Goal: Ask a question: Seek information or help from site administrators or community

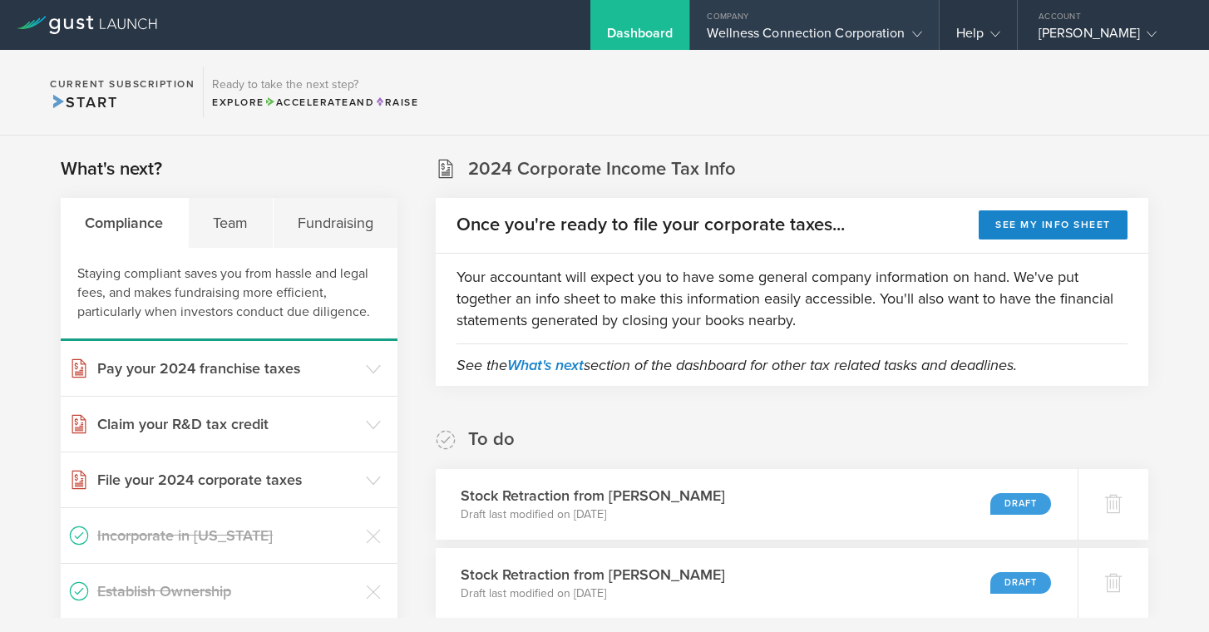
click at [787, 31] on div "Wellness Connection Corporation" at bounding box center [814, 37] width 214 height 25
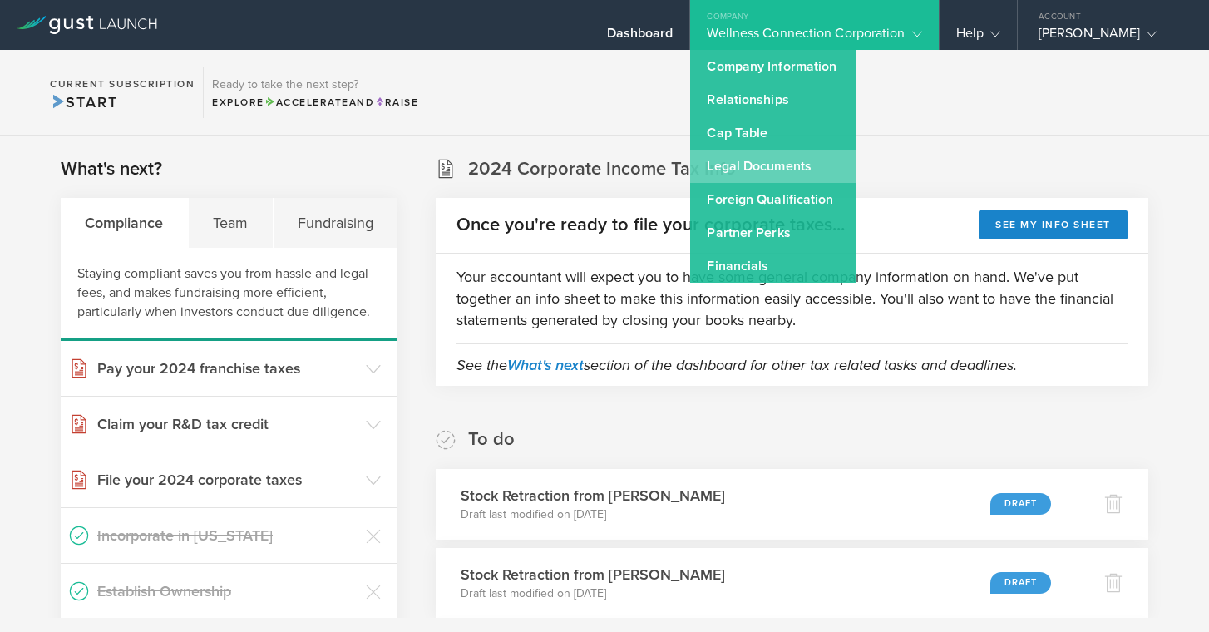
click at [761, 168] on link "Legal Documents" at bounding box center [773, 166] width 166 height 33
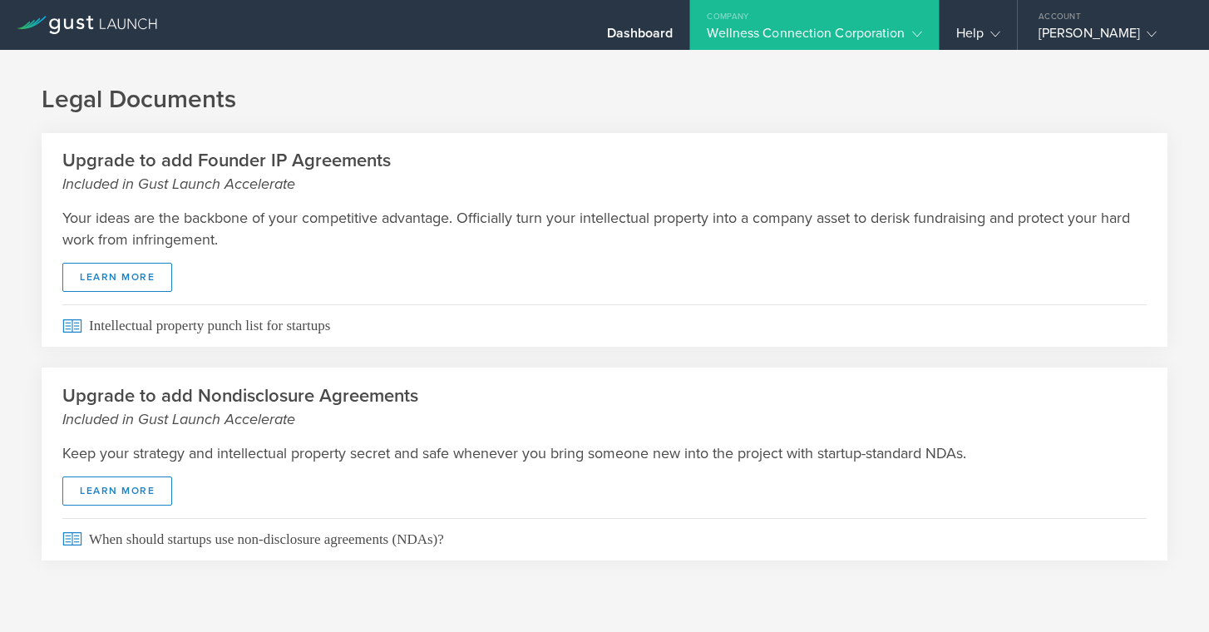
click at [844, 27] on div "Wellness Connection Corporation" at bounding box center [814, 37] width 214 height 25
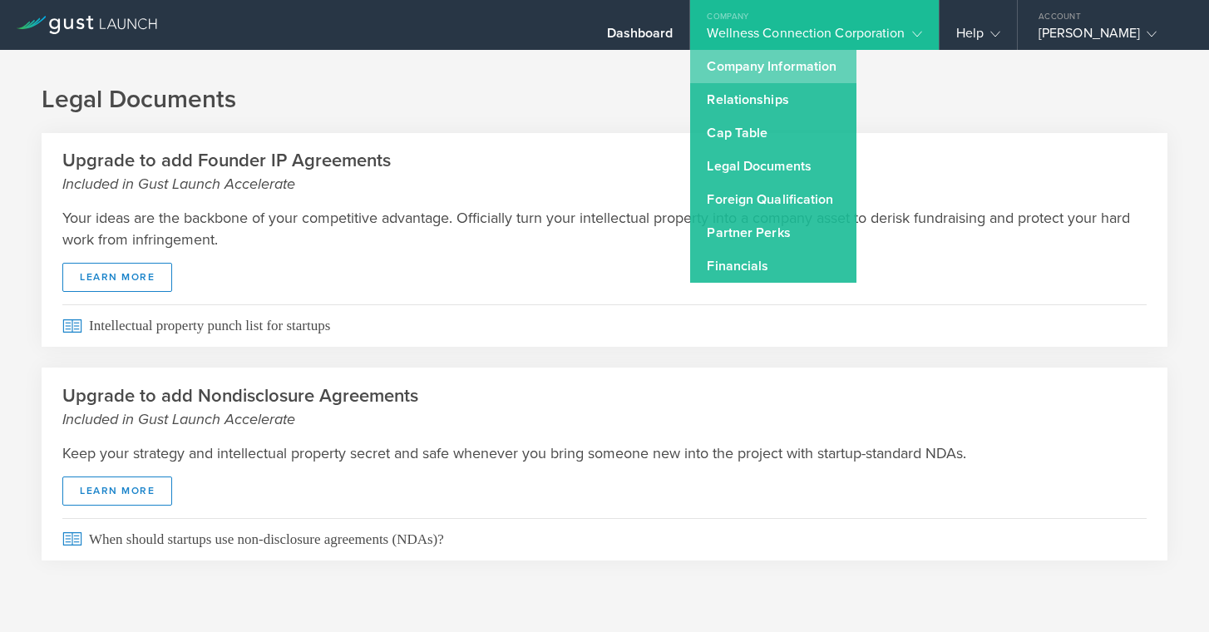
click at [801, 70] on link "Company Information" at bounding box center [773, 66] width 166 height 33
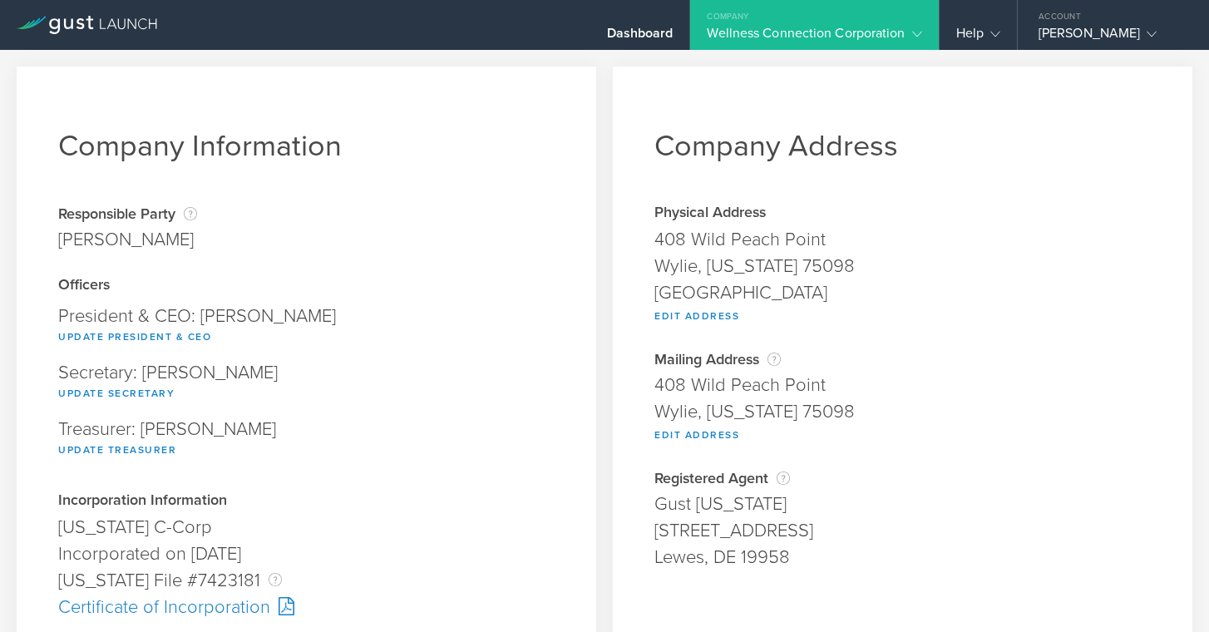
click at [908, 32] on gust-icon at bounding box center [913, 33] width 17 height 17
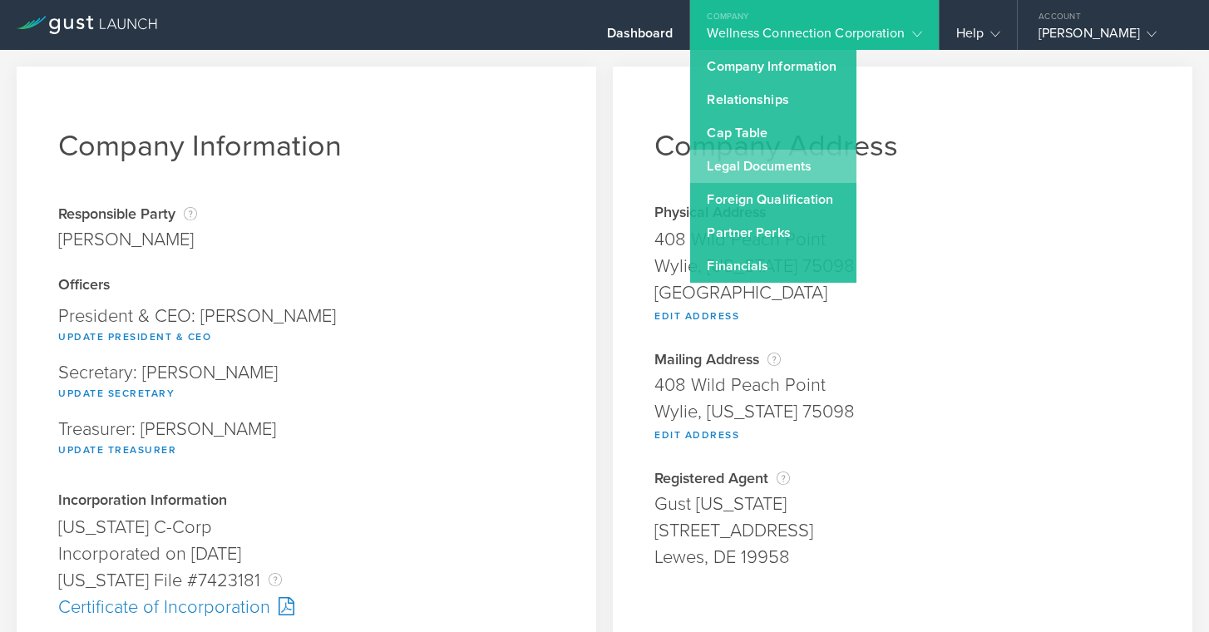
click at [784, 160] on link "Legal Documents" at bounding box center [773, 166] width 166 height 33
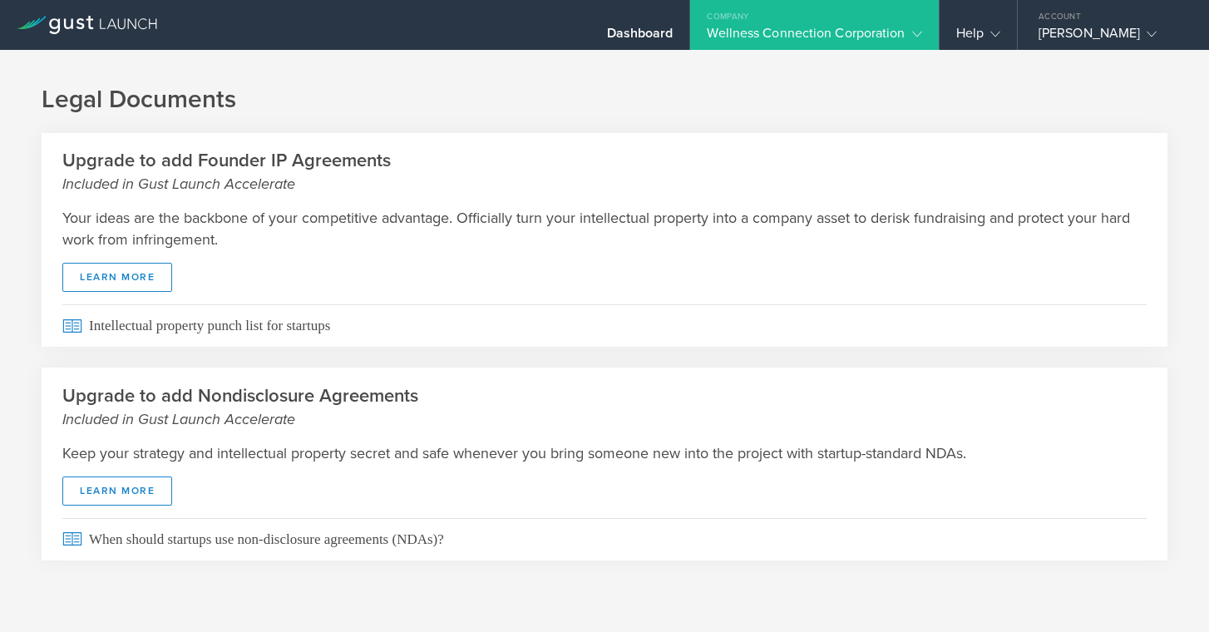
click at [57, 27] on icon at bounding box center [54, 26] width 11 height 16
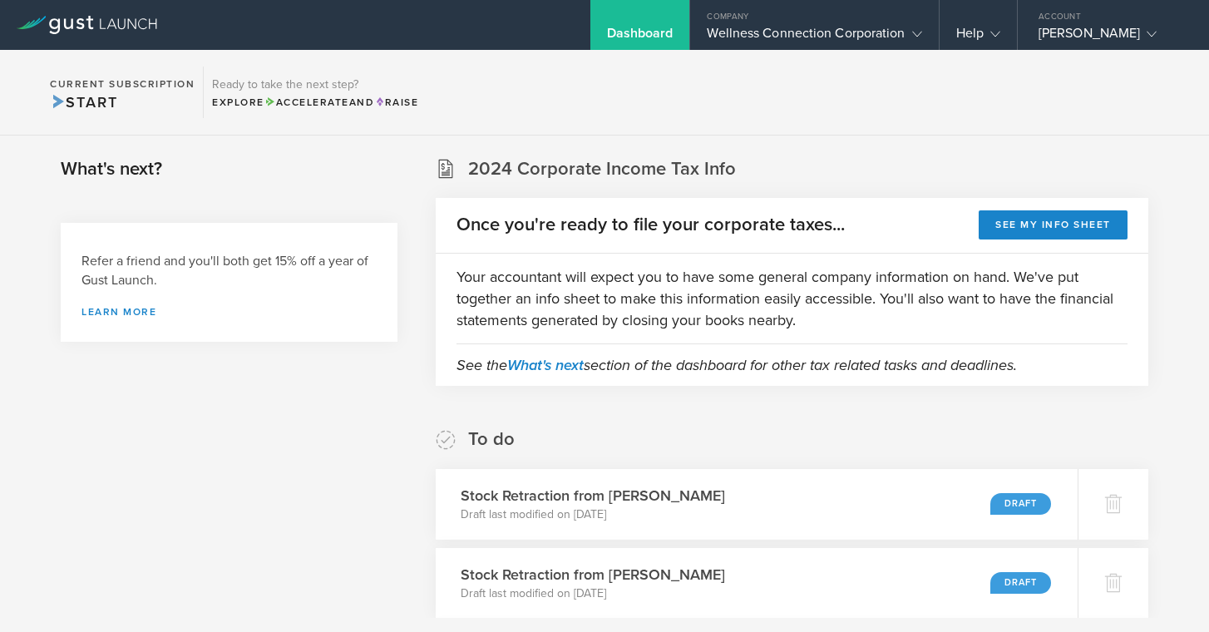
click at [34, 22] on icon at bounding box center [87, 25] width 140 height 18
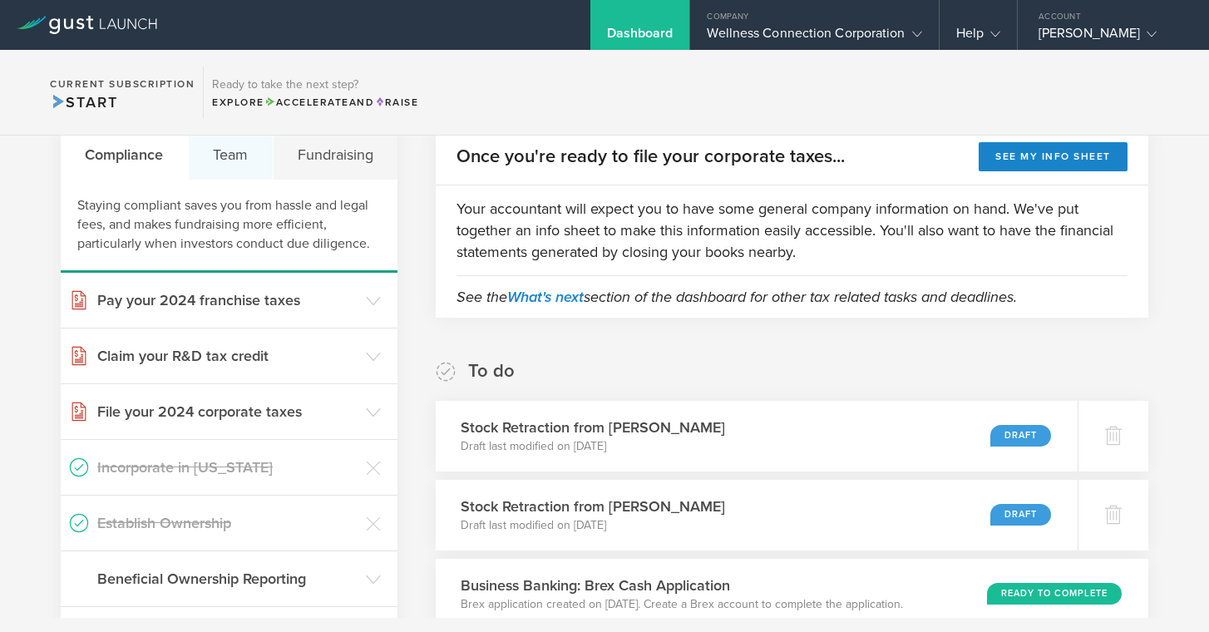
click at [243, 156] on div "Team" at bounding box center [231, 155] width 85 height 50
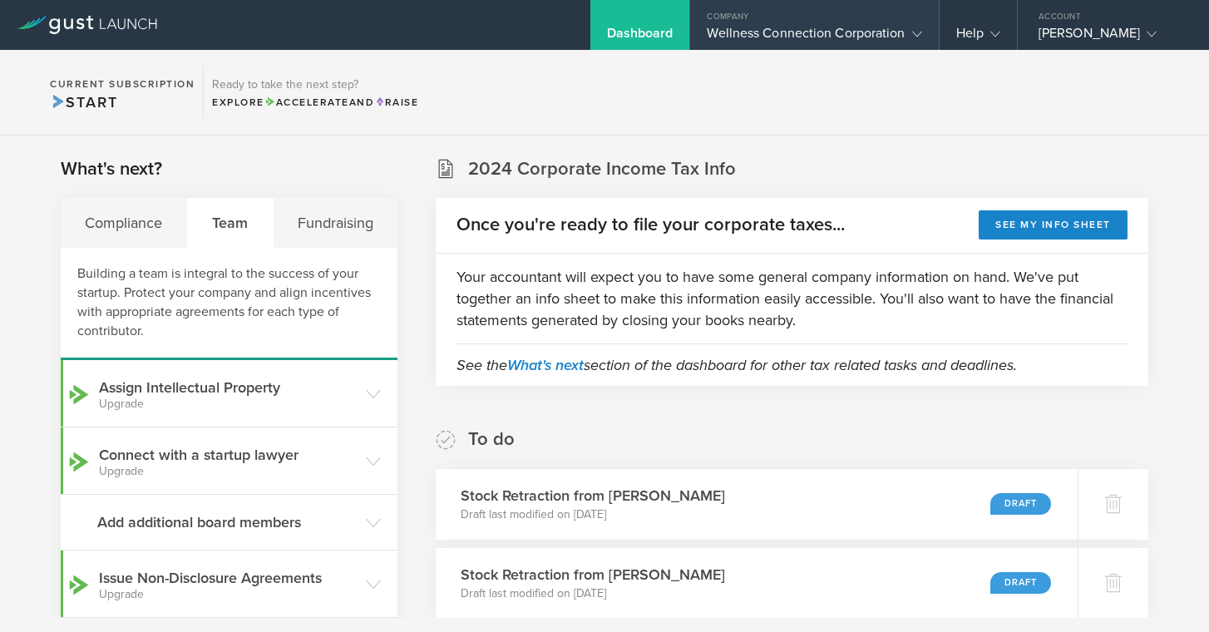
click at [919, 35] on icon at bounding box center [917, 34] width 10 height 10
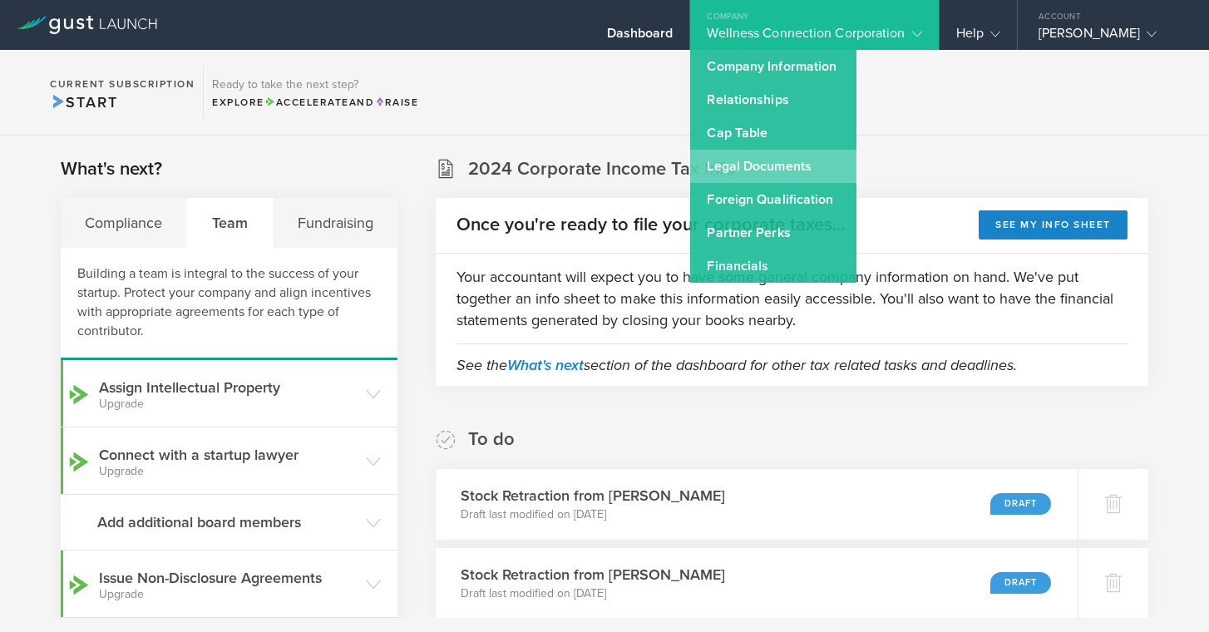
click at [784, 175] on link "Legal Documents" at bounding box center [773, 166] width 166 height 33
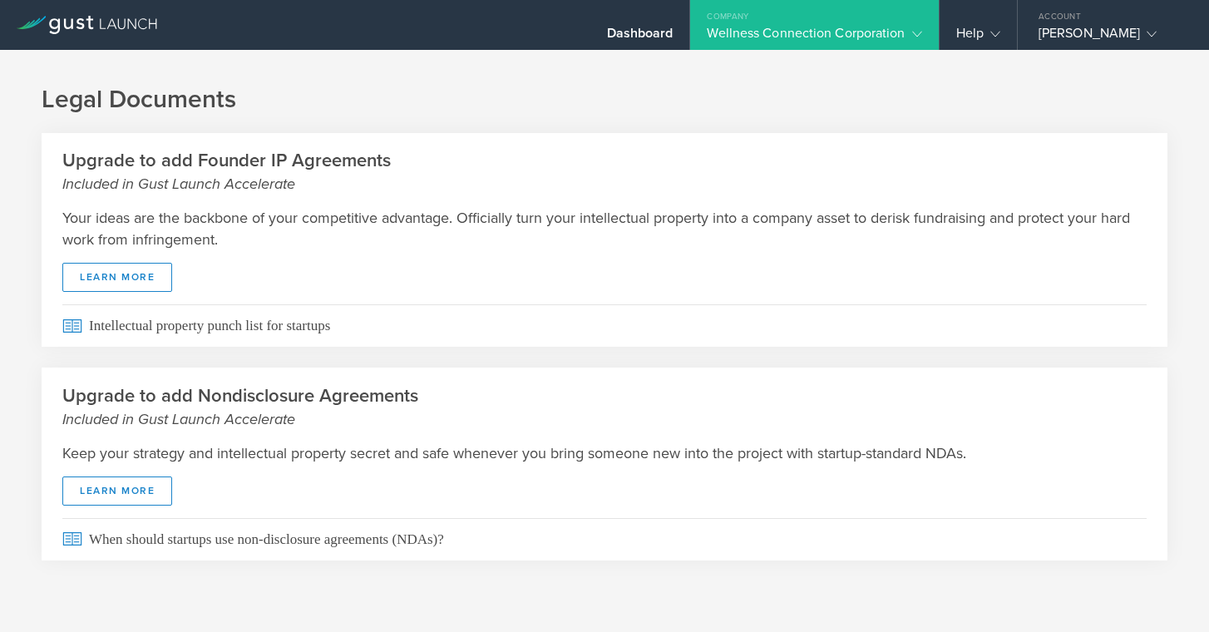
click at [922, 30] on div "Wellness Connection Corporation" at bounding box center [814, 37] width 248 height 25
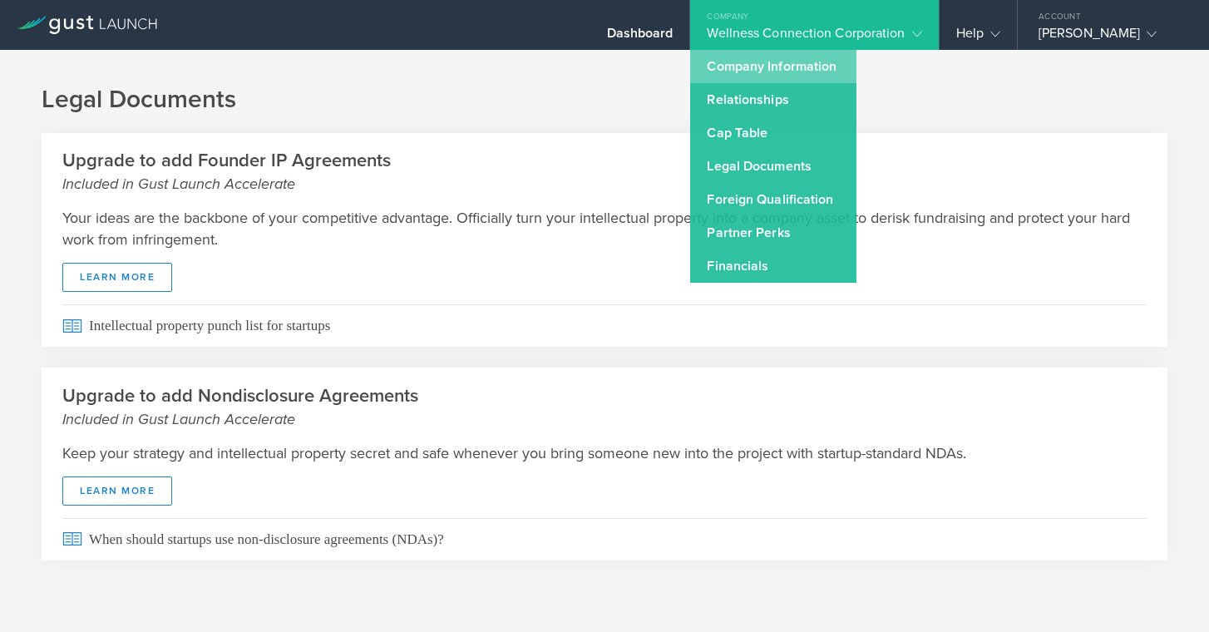
click at [763, 69] on link "Company Information" at bounding box center [773, 66] width 166 height 33
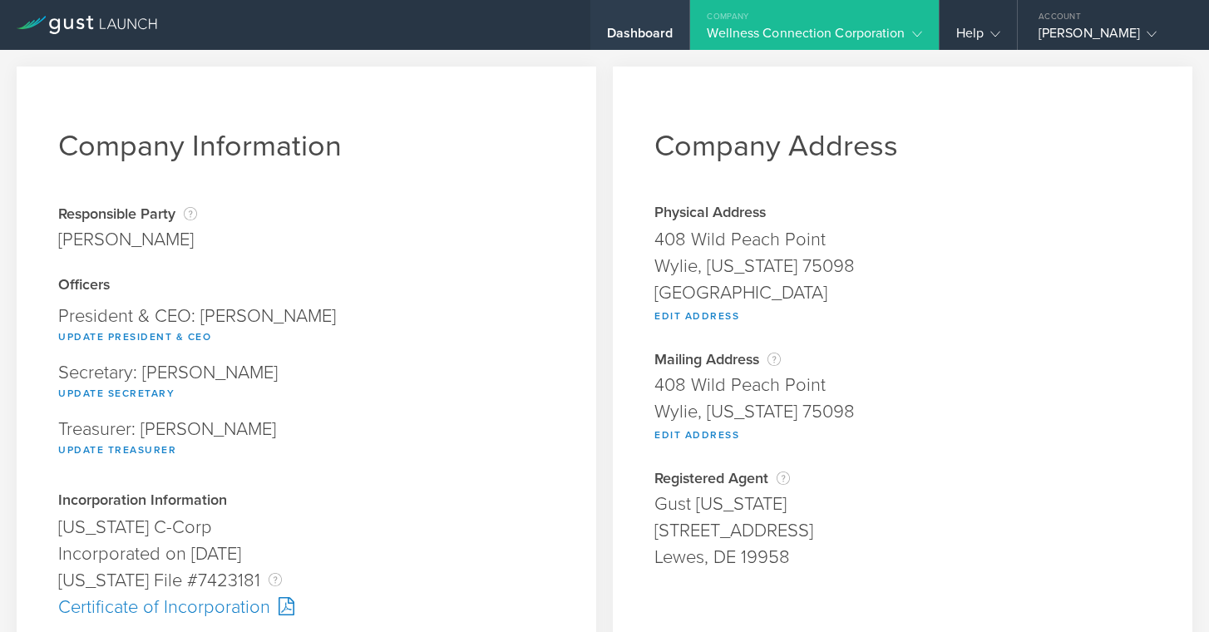
click at [644, 32] on div "Dashboard" at bounding box center [640, 37] width 67 height 25
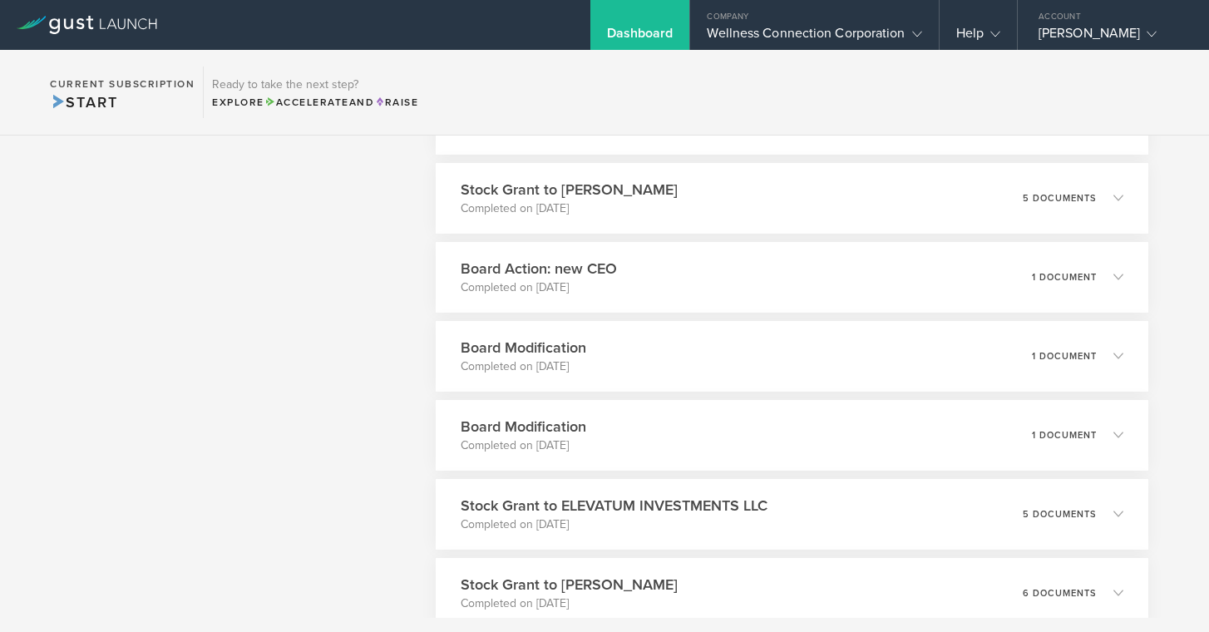
scroll to position [6483, 0]
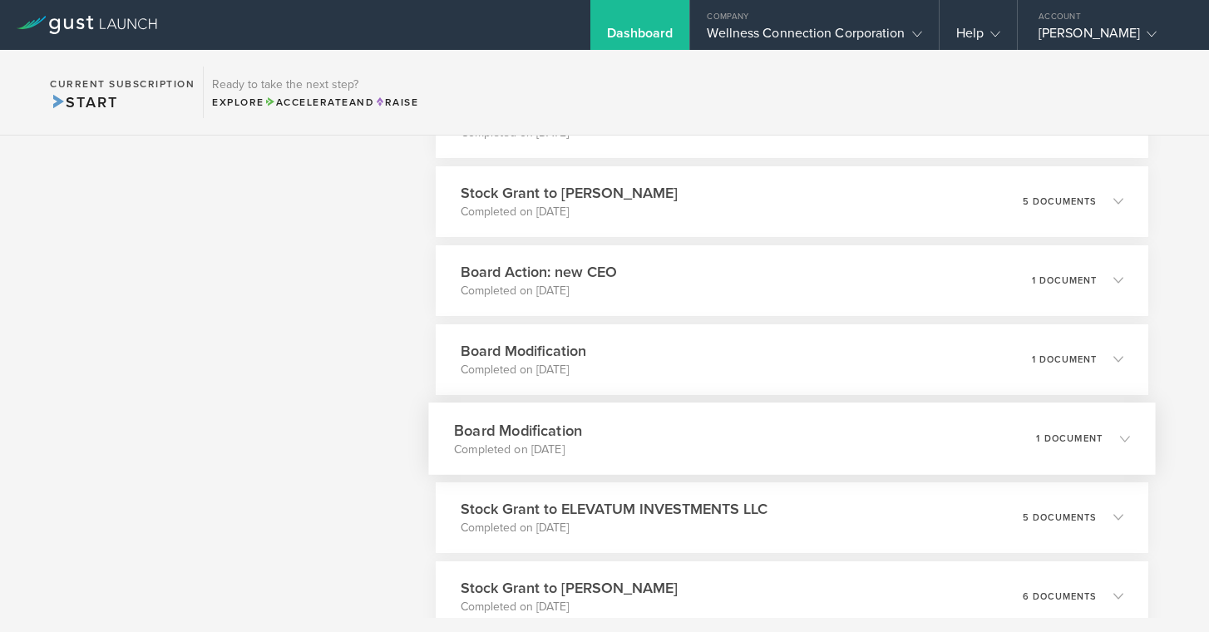
drag, startPoint x: 521, startPoint y: 428, endPoint x: 538, endPoint y: 418, distance: 19.4
click at [523, 427] on h3 "Board Modification" at bounding box center [518, 430] width 128 height 22
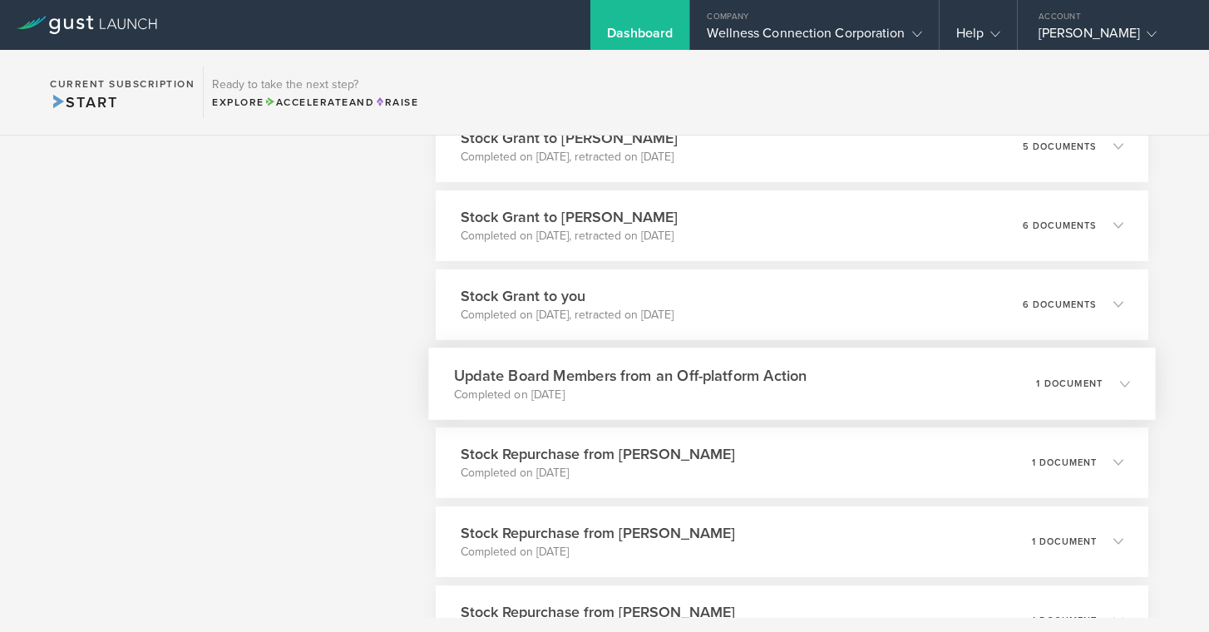
scroll to position [5366, 0]
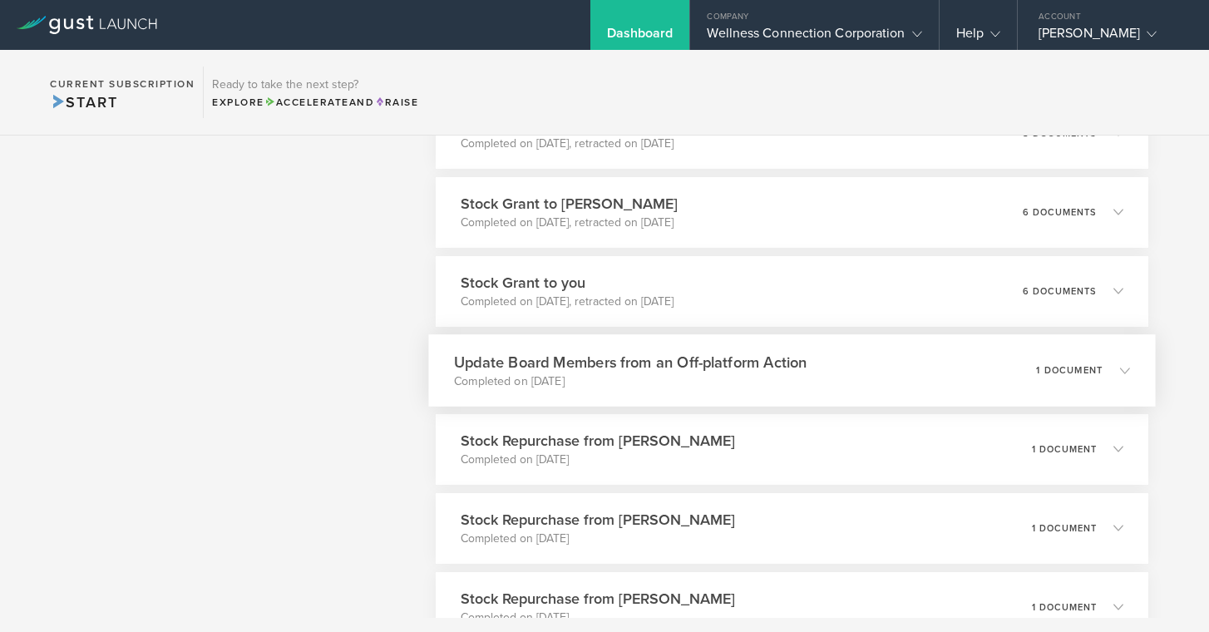
click at [628, 358] on h3 "Update Board Members from an Off-platform Action" at bounding box center [630, 362] width 352 height 22
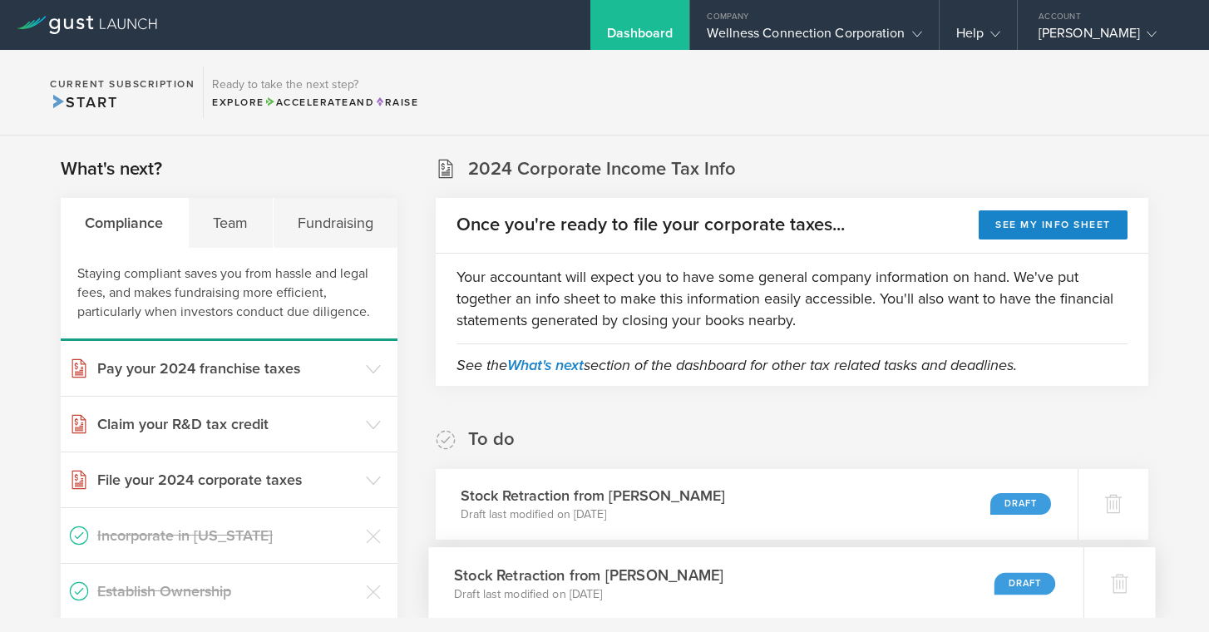
scroll to position [0, 0]
click at [825, 35] on div "Wellness Connection Corporation" at bounding box center [814, 37] width 214 height 25
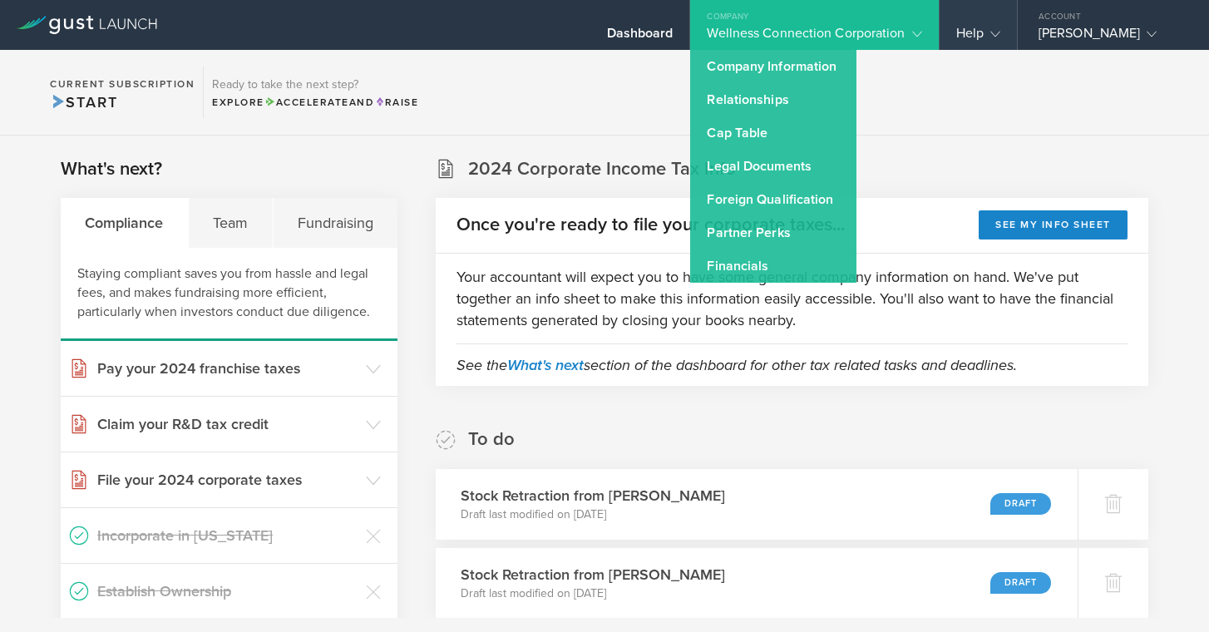
click at [975, 32] on div "Help" at bounding box center [978, 37] width 44 height 25
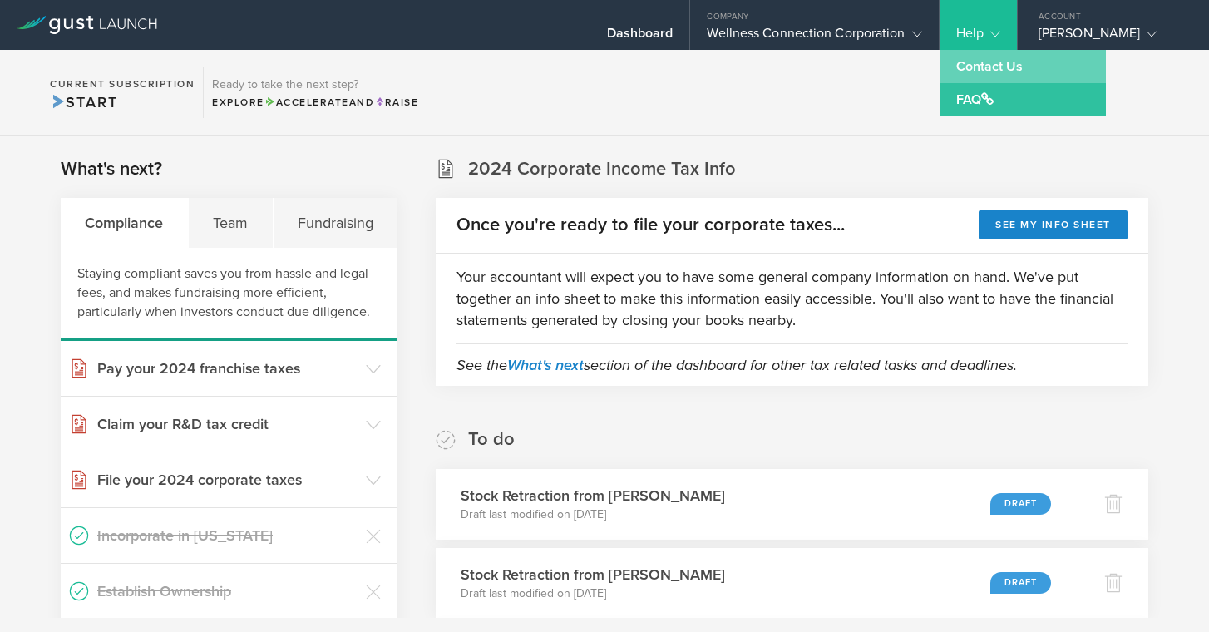
click at [978, 64] on link "Contact Us" at bounding box center [1022, 66] width 166 height 33
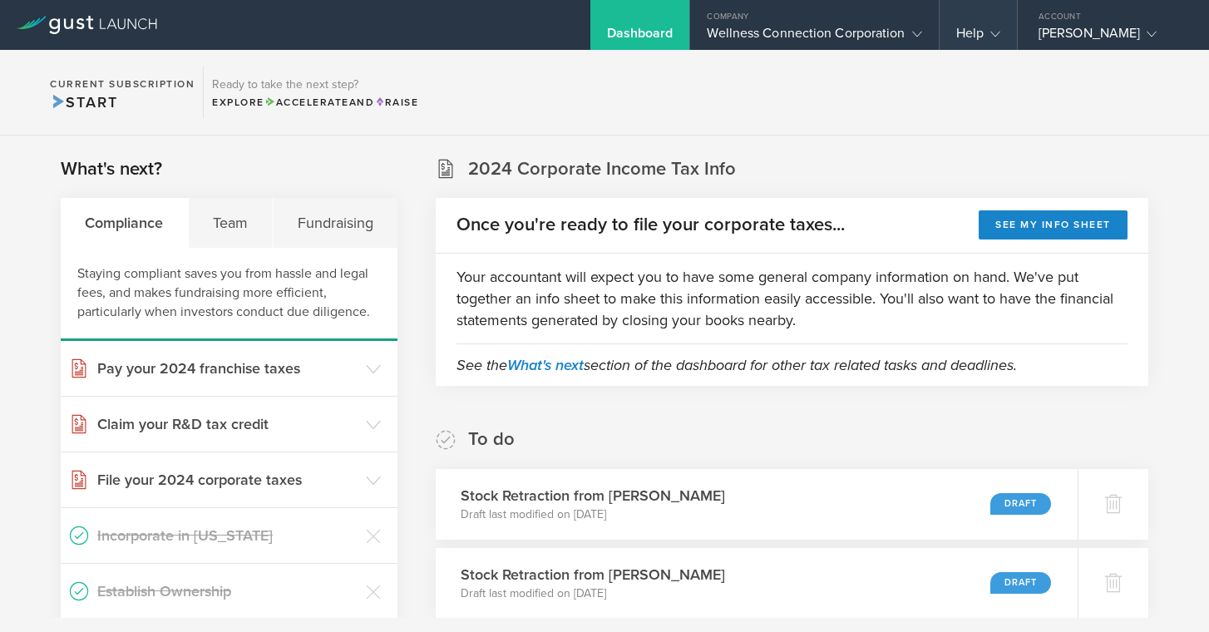
click at [965, 34] on div "Help" at bounding box center [978, 37] width 44 height 25
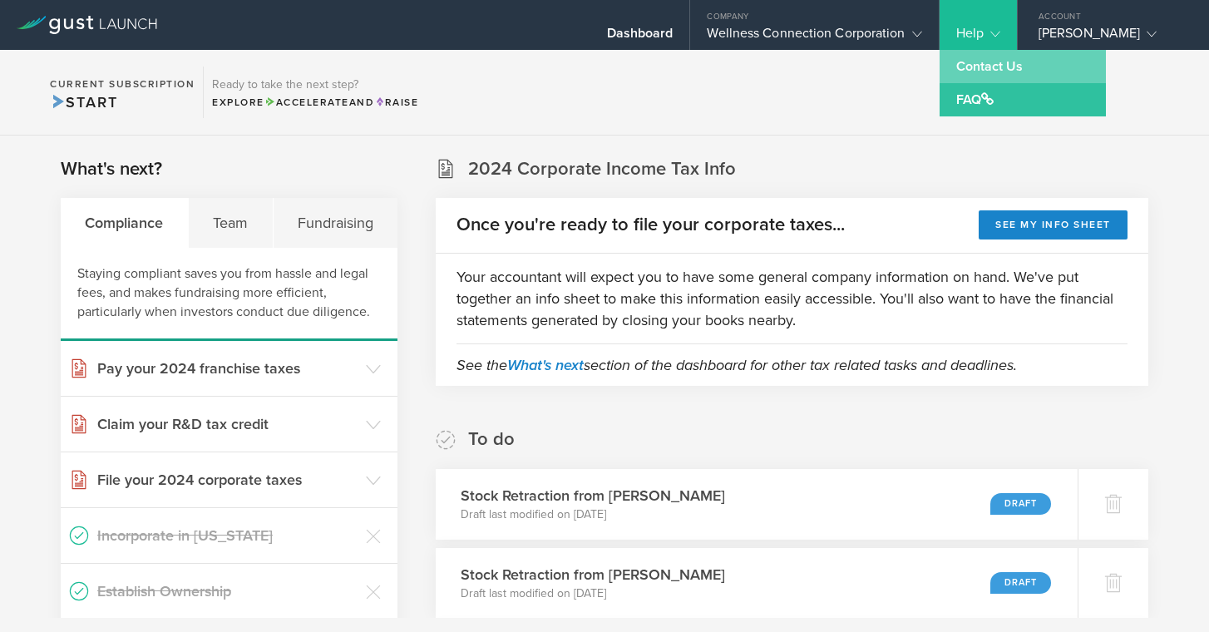
click at [968, 70] on link "Contact Us" at bounding box center [1022, 66] width 166 height 33
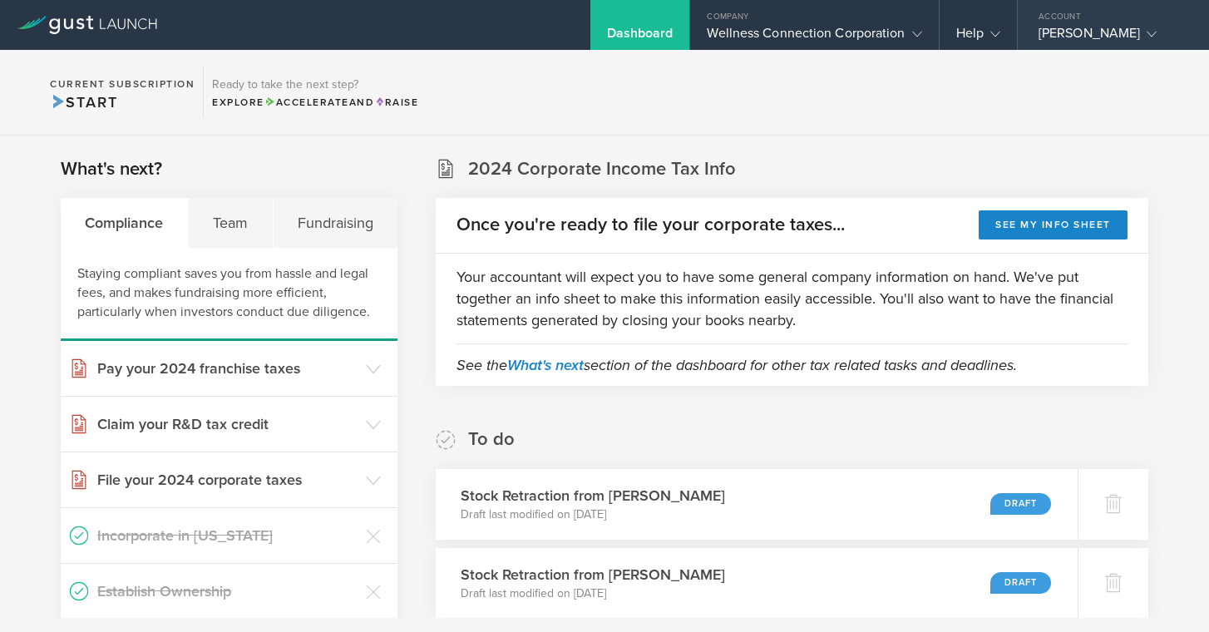
click at [1068, 29] on div "[PERSON_NAME]" at bounding box center [1108, 37] width 141 height 25
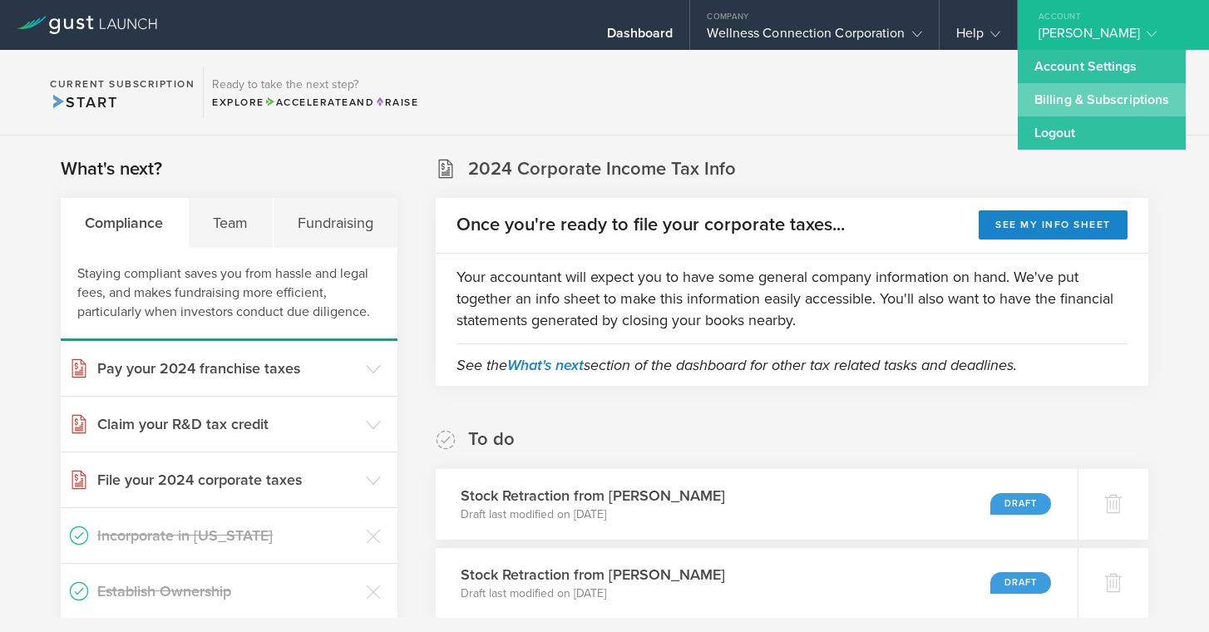
click at [1058, 104] on link "Billing & Subscriptions" at bounding box center [1102, 99] width 168 height 33
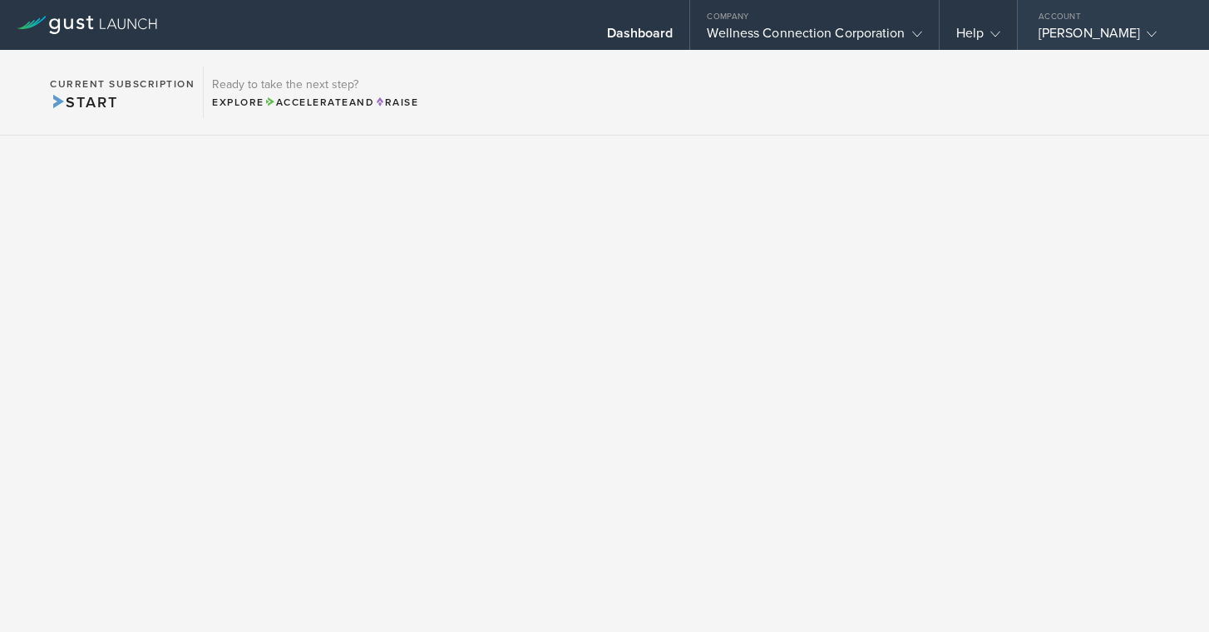
click at [1066, 37] on div "[PERSON_NAME]" at bounding box center [1108, 37] width 141 height 25
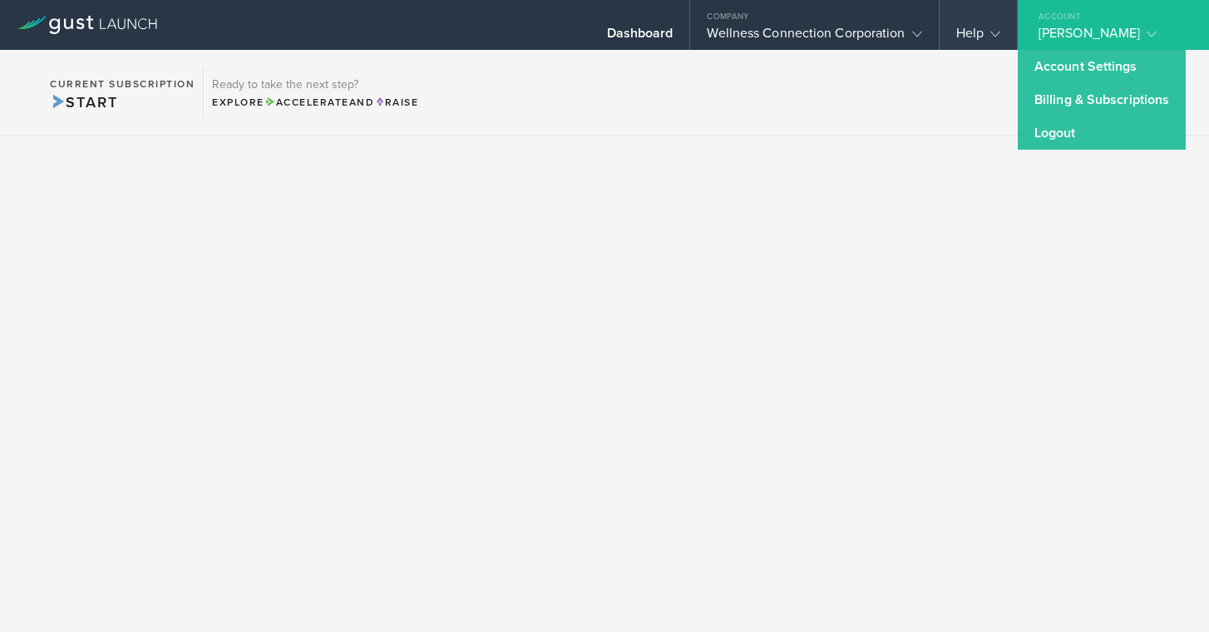
click at [980, 32] on div "Help" at bounding box center [978, 37] width 44 height 25
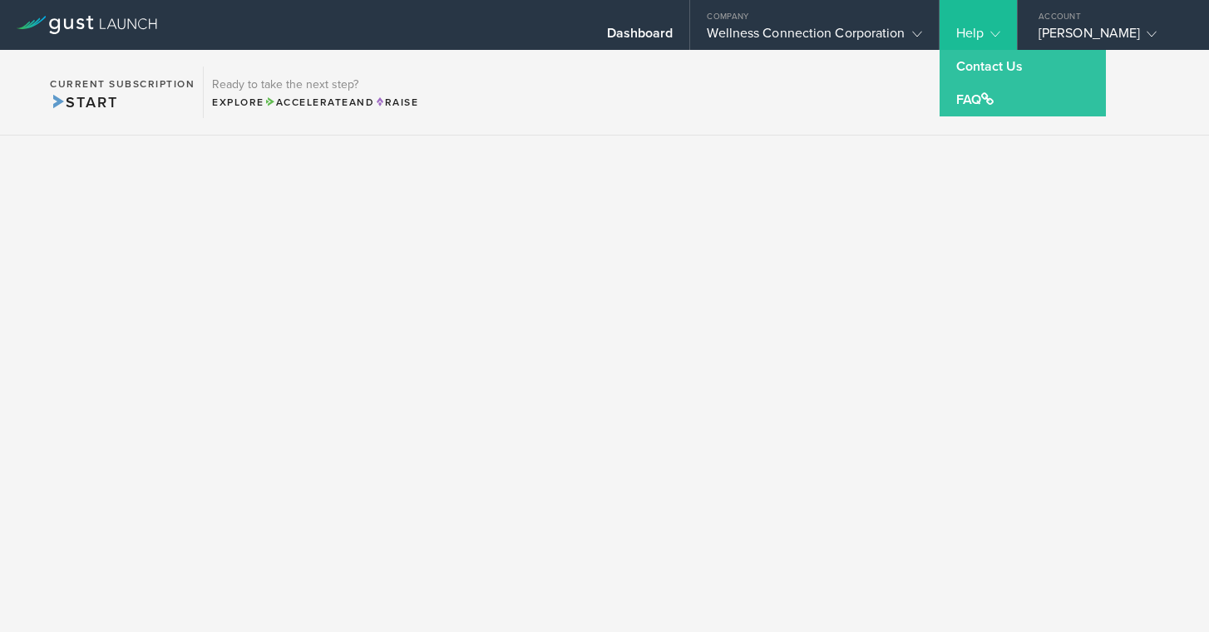
click at [970, 96] on link "FAQ" at bounding box center [1022, 99] width 166 height 33
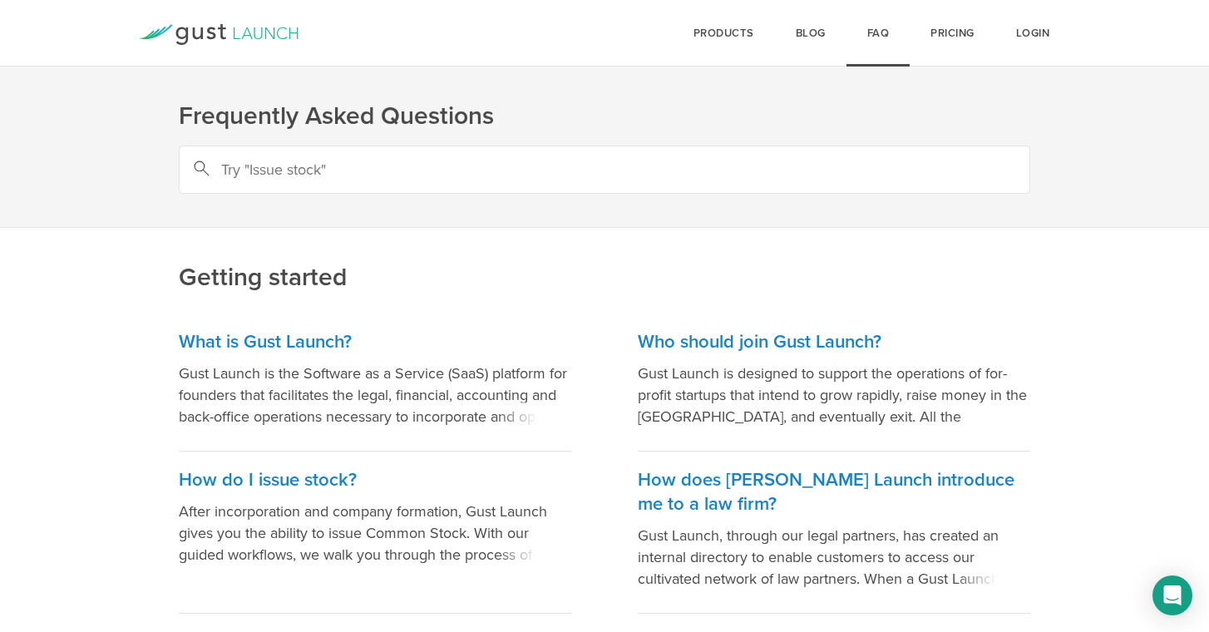
click at [455, 172] on input "text" at bounding box center [604, 169] width 851 height 48
type input "Amended Shareholder Agreement"
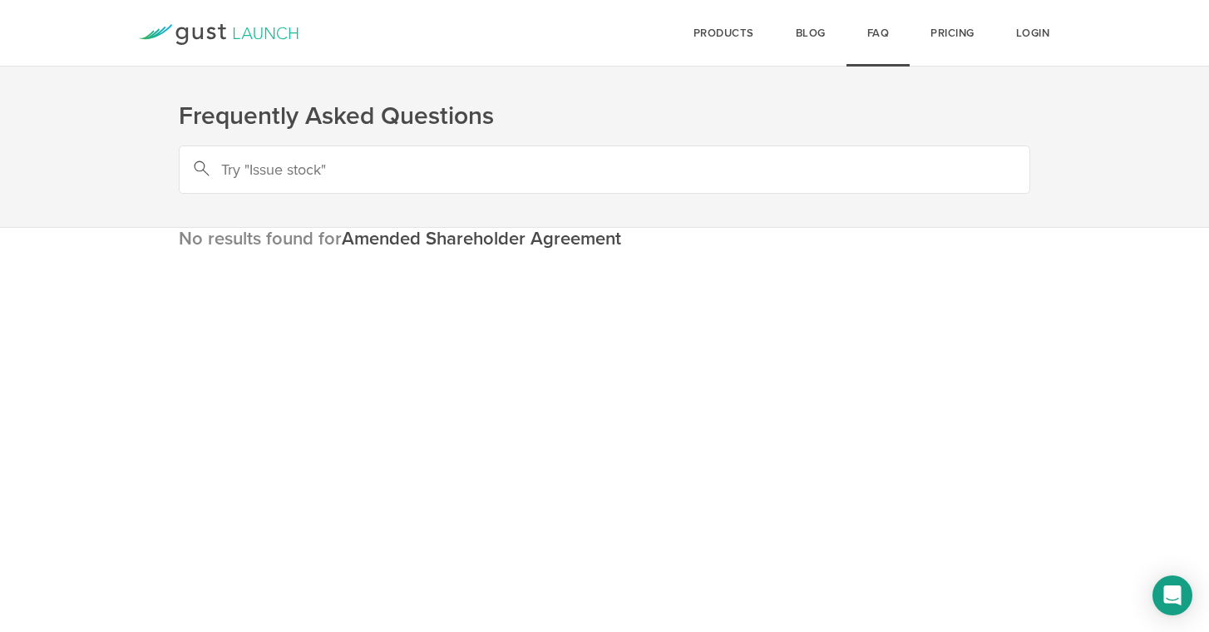
click at [352, 174] on input "text" at bounding box center [604, 169] width 851 height 48
type input "Share Holder Agreement"
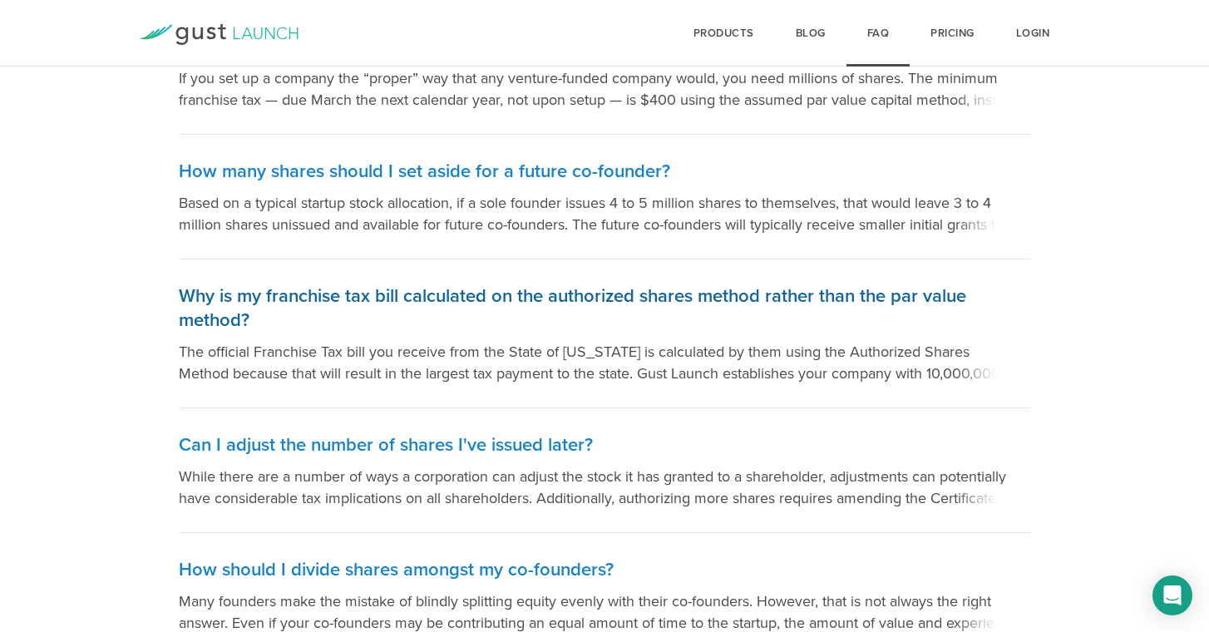
scroll to position [363, 0]
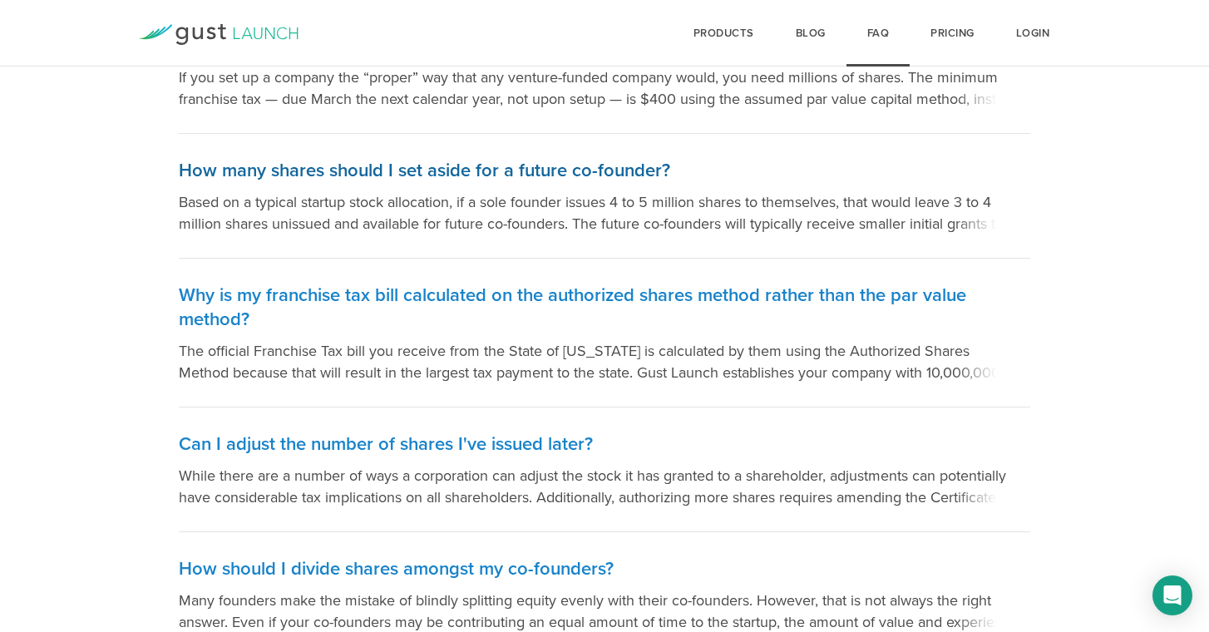
click at [683, 216] on p "Based on a typical startup stock allocation, if a sole founder issues 4 to 5 mi…" at bounding box center [604, 212] width 851 height 43
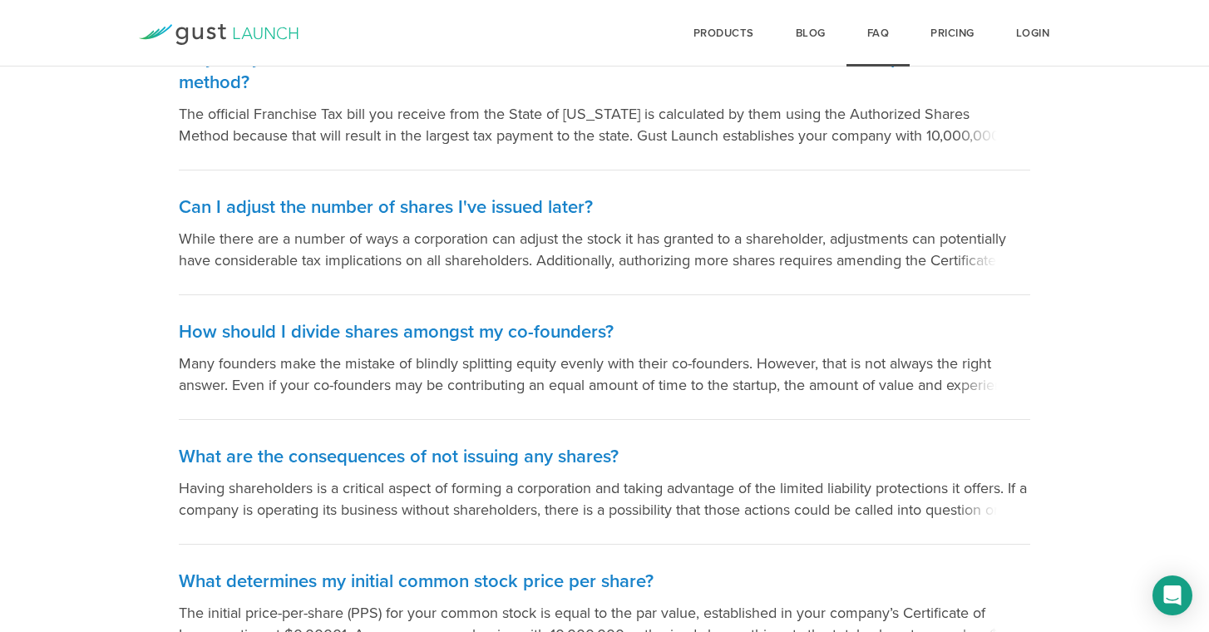
scroll to position [603, 0]
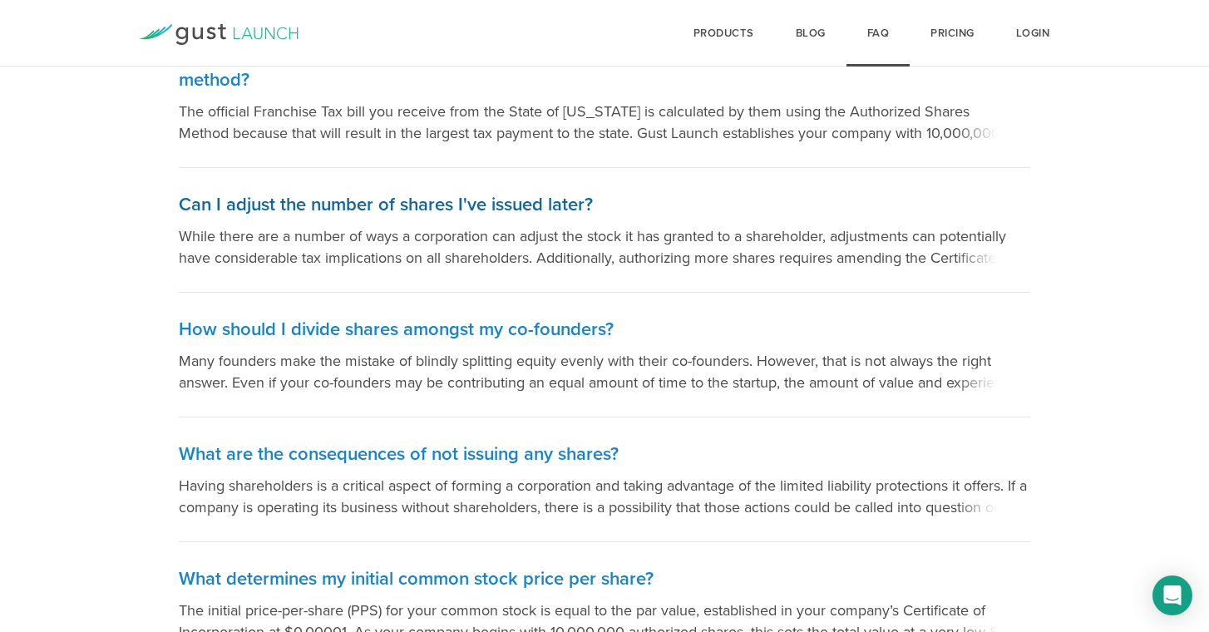
click at [445, 208] on h3 "Can I adjust the number of shares I've issued later?" at bounding box center [604, 205] width 851 height 24
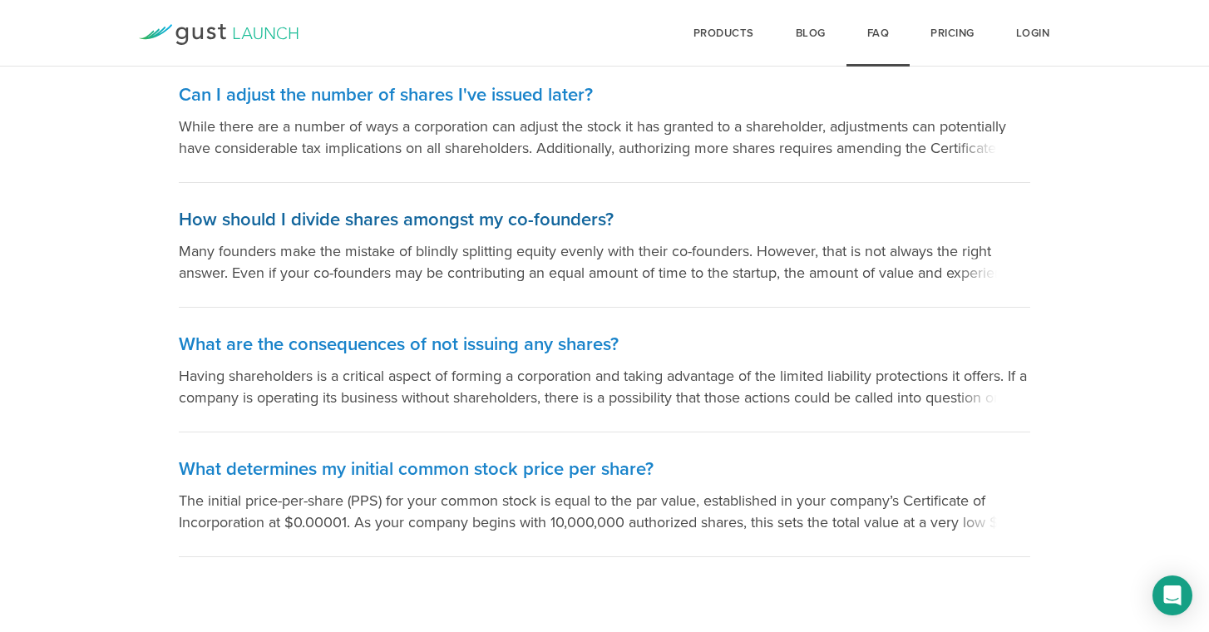
scroll to position [712, 0]
click at [870, 515] on p "The initial price-per-share (PPS) for your common stock is equal to the par val…" at bounding box center [604, 511] width 851 height 43
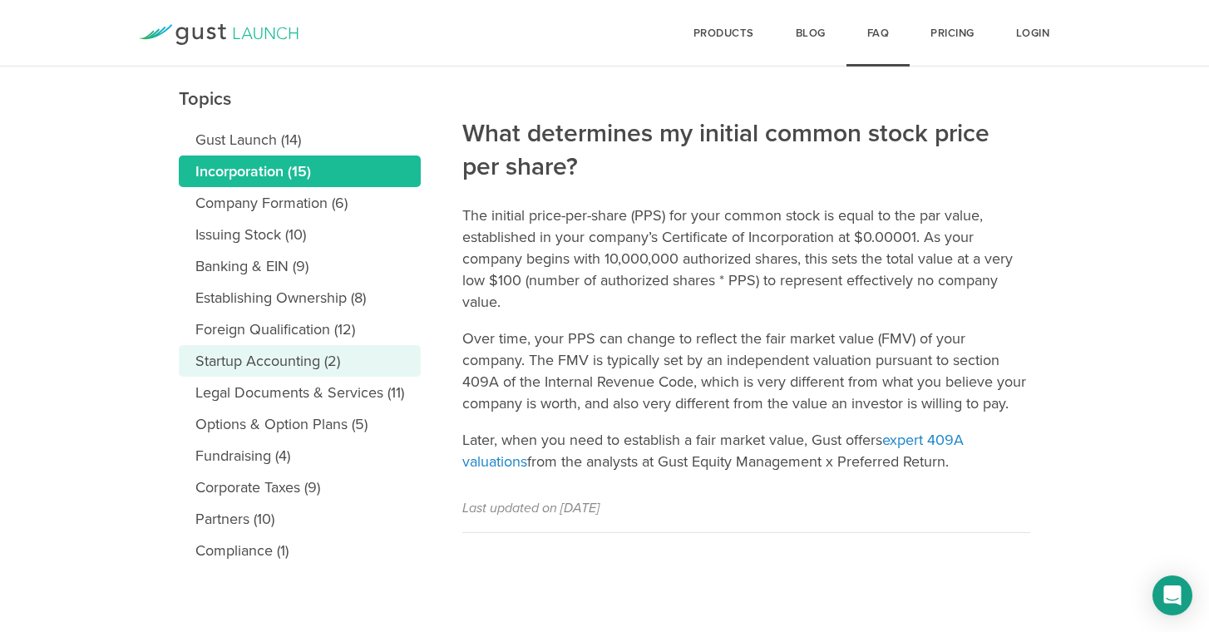
scroll to position [177, 0]
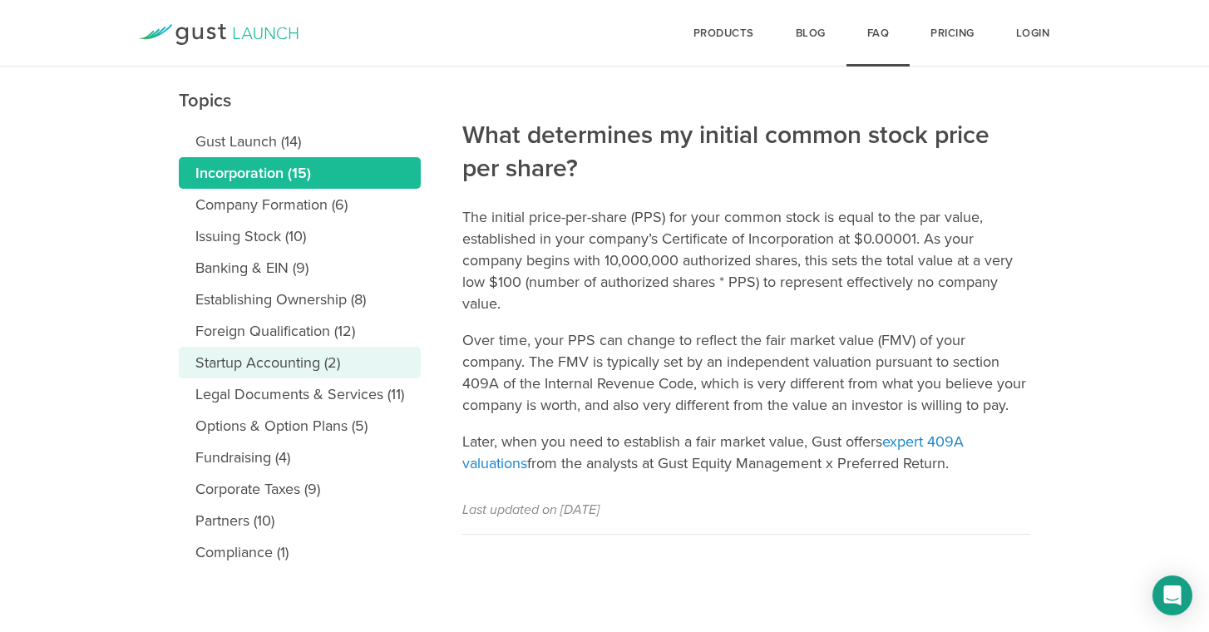
click at [278, 361] on link "Startup Accounting (2)" at bounding box center [300, 363] width 242 height 32
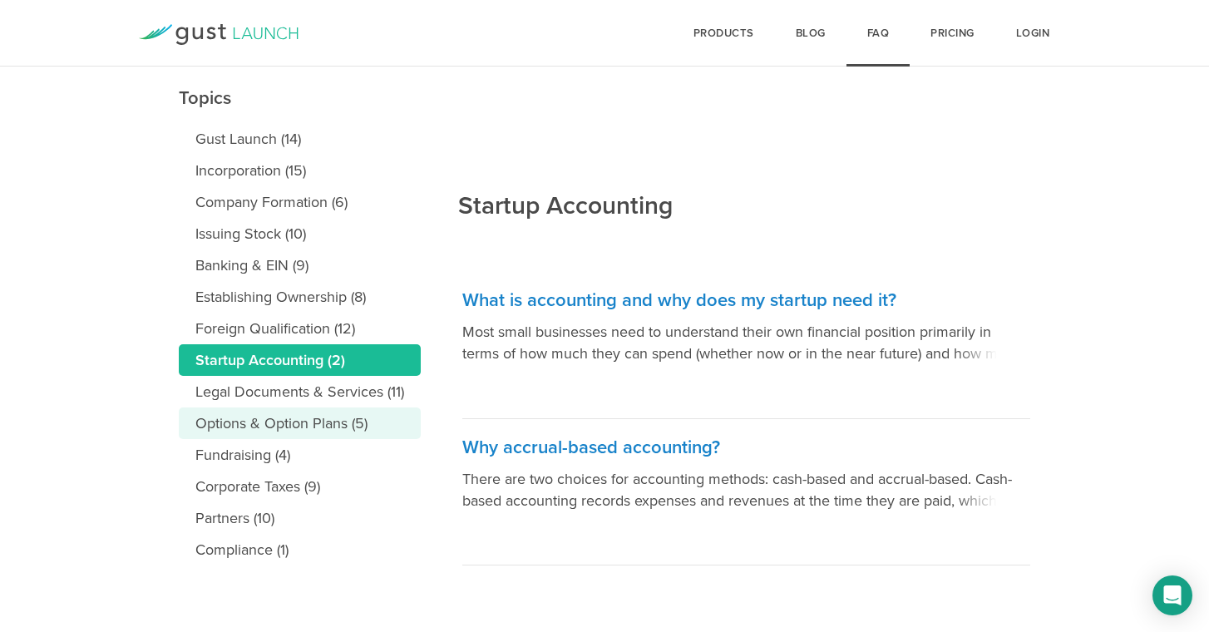
scroll to position [180, 0]
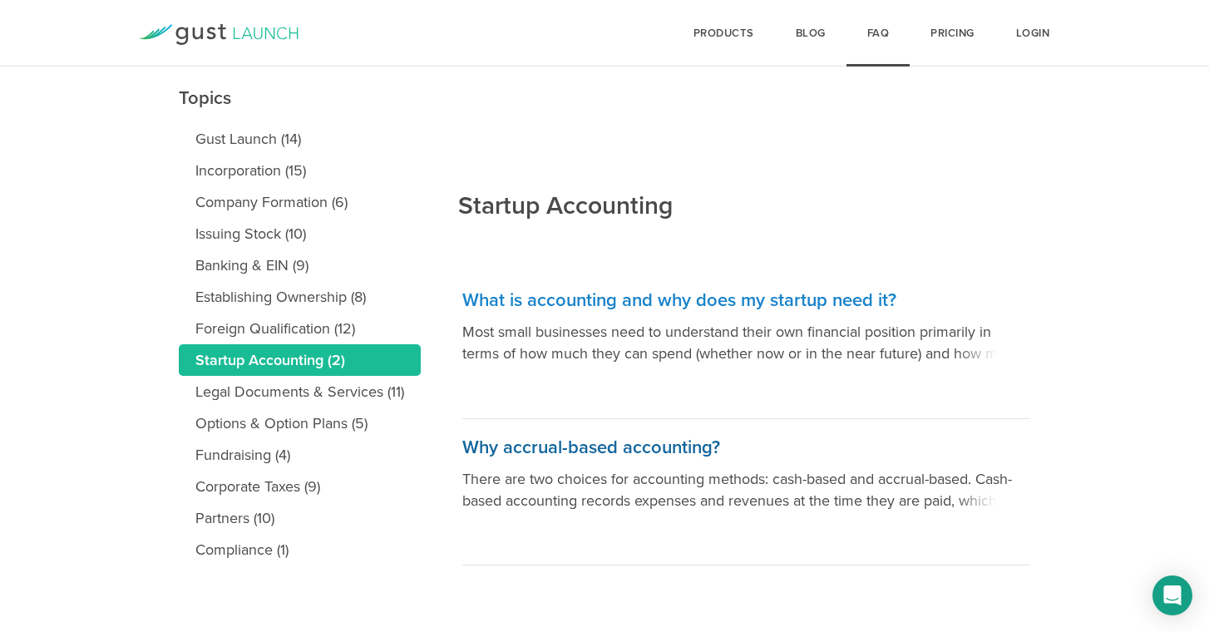
click at [719, 501] on p "There are two choices for accounting methods: cash-based and accrual-based. Cas…" at bounding box center [746, 489] width 568 height 43
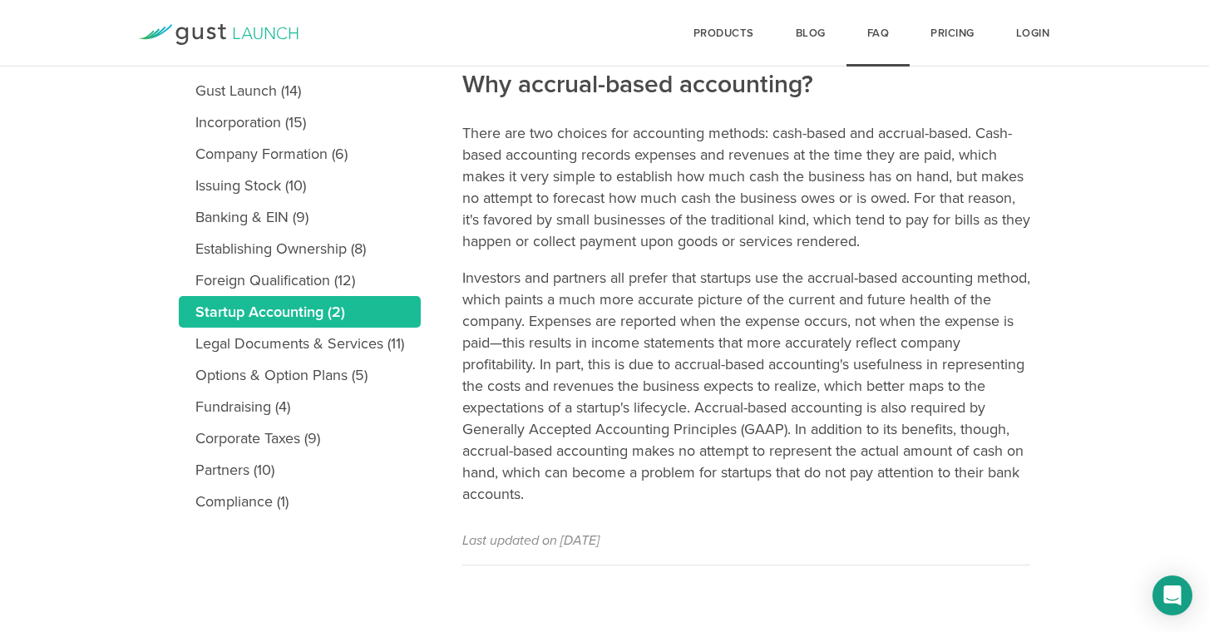
scroll to position [228, 0]
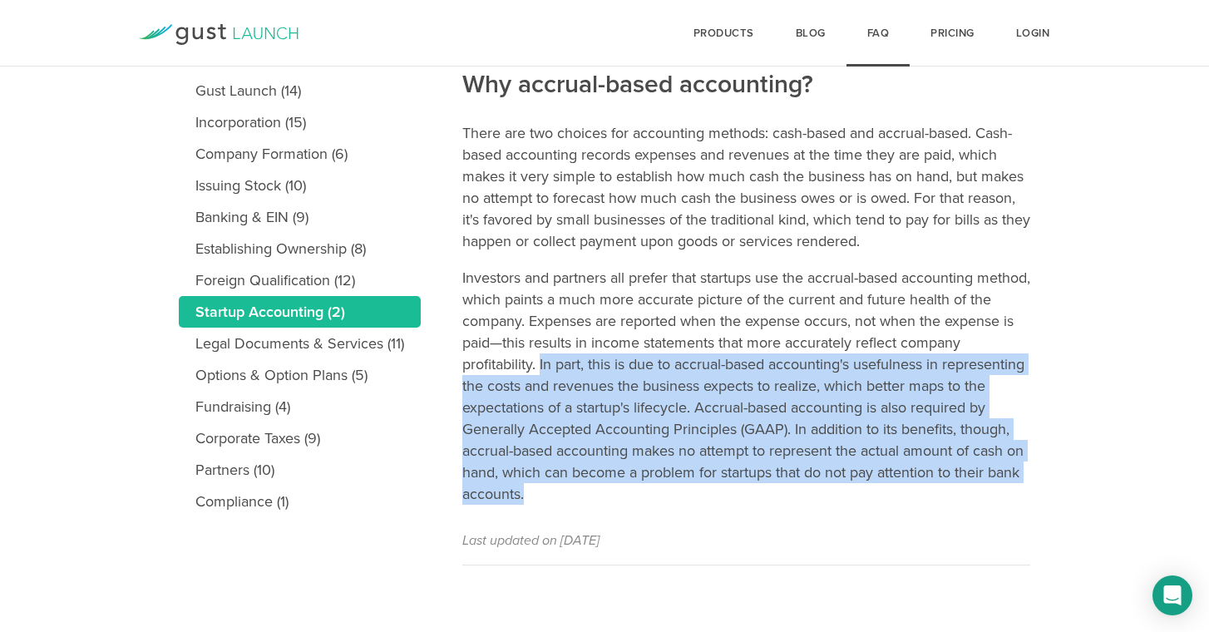
drag, startPoint x: 540, startPoint y: 363, endPoint x: 743, endPoint y: 502, distance: 246.5
click at [743, 502] on p "Investors and partners all prefer that startups use the accrual-based accountin…" at bounding box center [746, 386] width 568 height 238
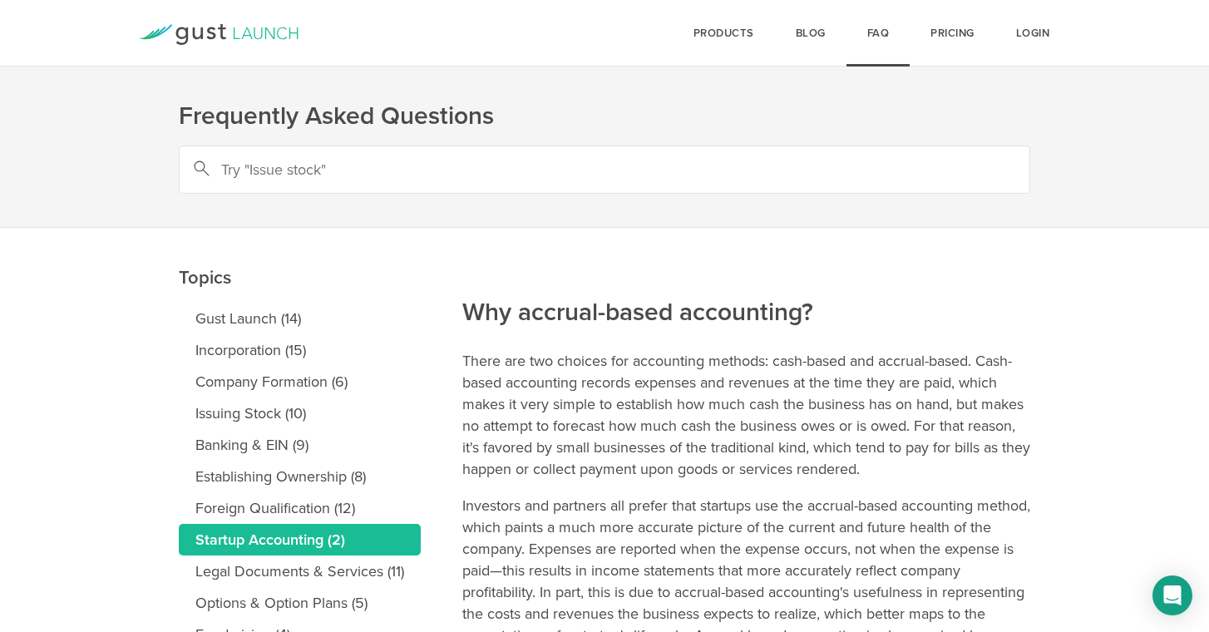
scroll to position [0, 0]
click at [1177, 600] on icon "Open Intercom Messenger" at bounding box center [1171, 595] width 19 height 22
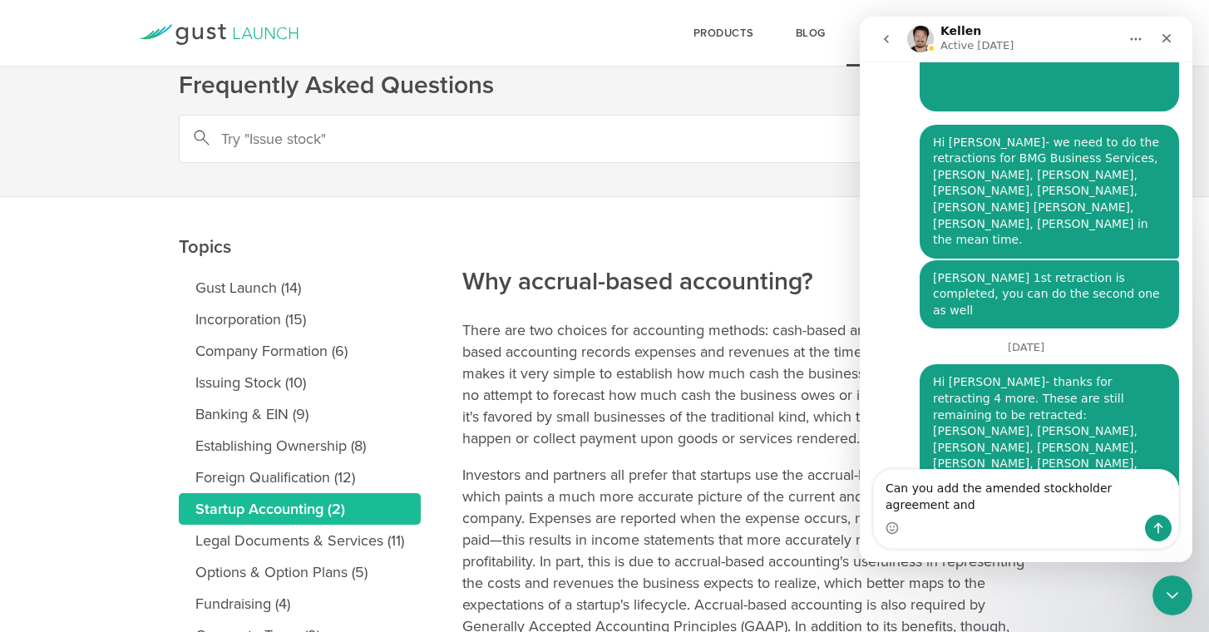
scroll to position [5601, 0]
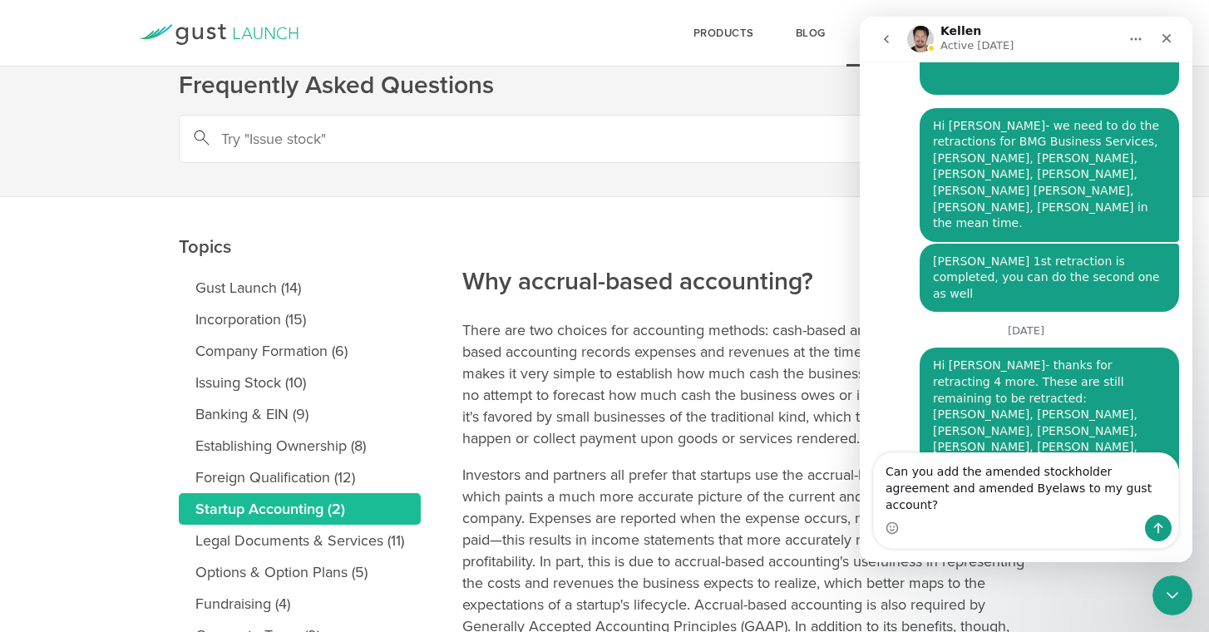
drag, startPoint x: 1042, startPoint y: 505, endPoint x: 1029, endPoint y: 504, distance: 12.5
click at [1026, 505] on textarea "Can you add the amended stockholder agreement and amended Byelaws to my gust ac…" at bounding box center [1026, 484] width 304 height 62
type textarea "Can you add the amended stockholder agreement and amended Byelaws to the gust a…"
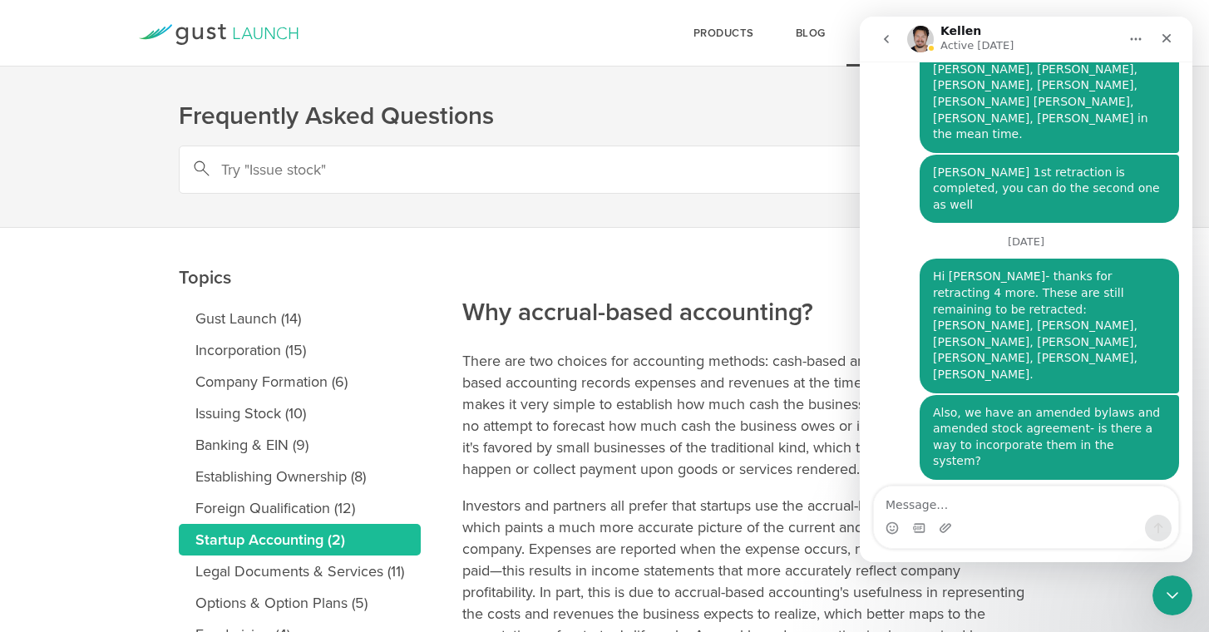
scroll to position [5688, 0]
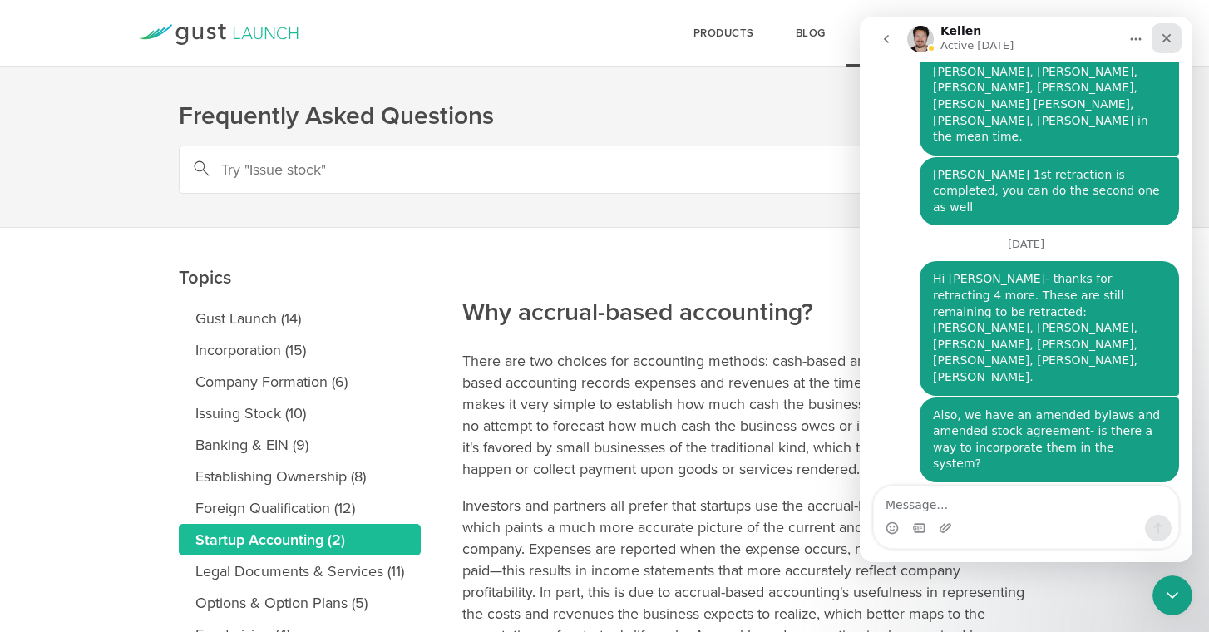
click at [1168, 35] on icon "Close" at bounding box center [1166, 38] width 13 height 13
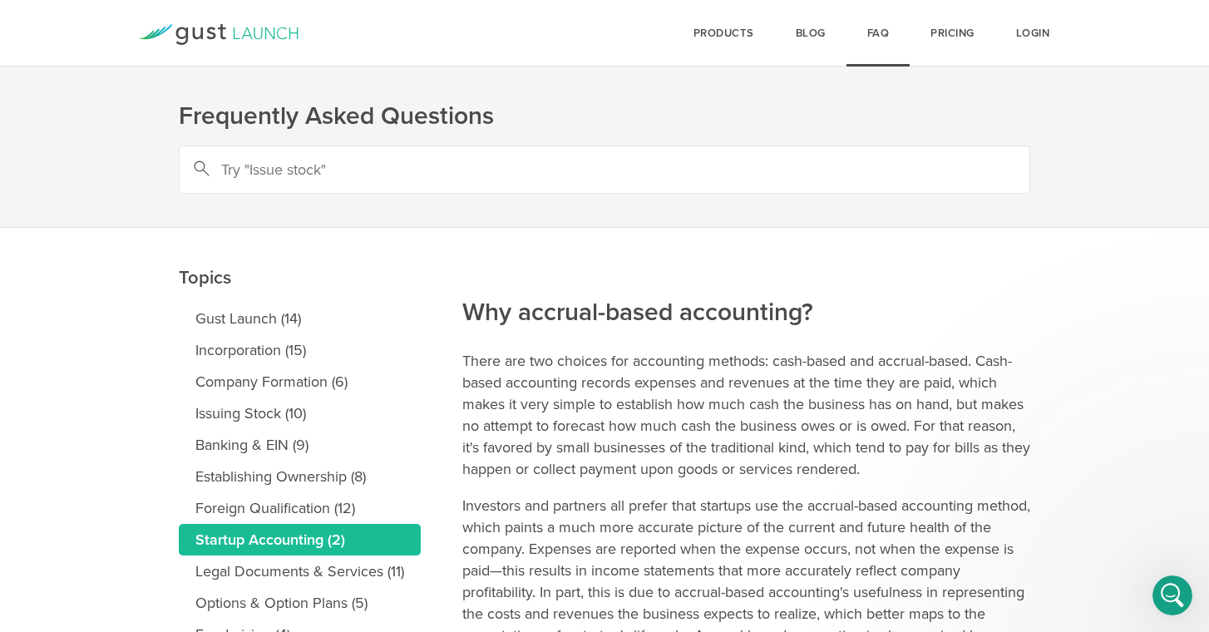
scroll to position [0, 0]
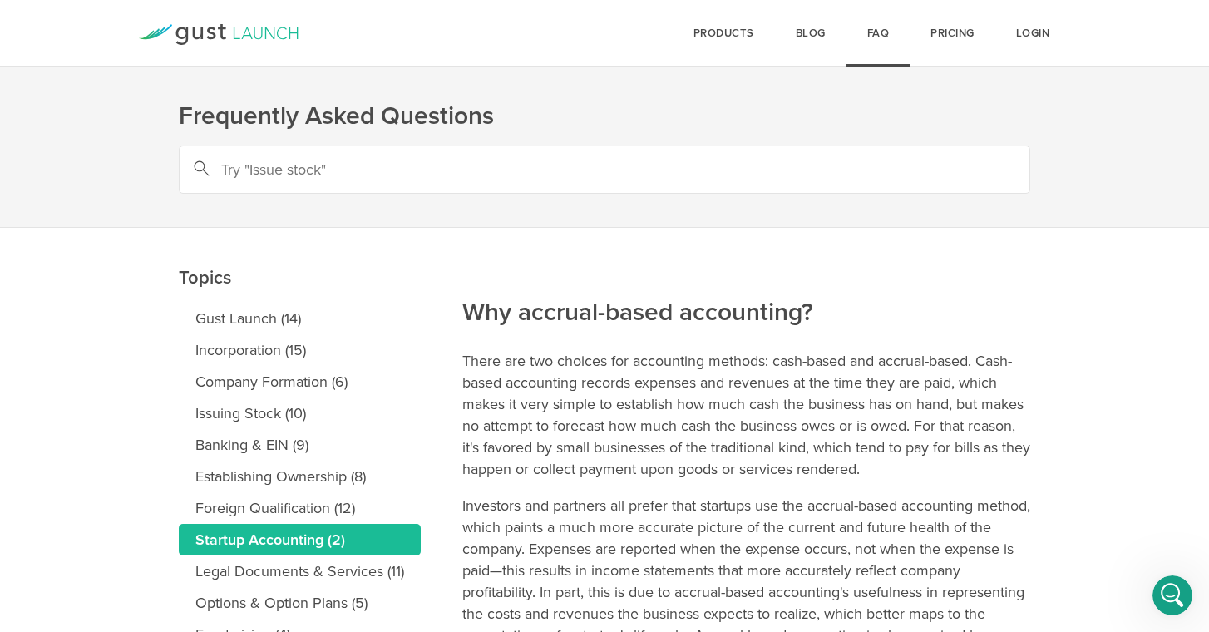
click at [1170, 591] on icon "Open Intercom Messenger" at bounding box center [1172, 595] width 27 height 27
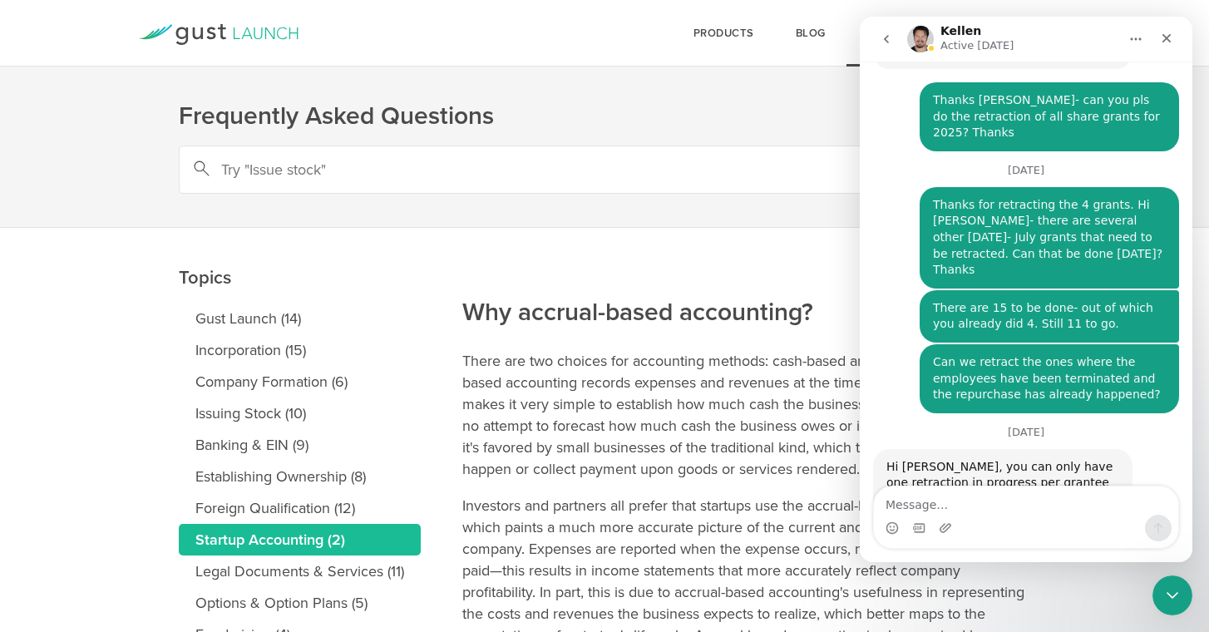
scroll to position [5688, 0]
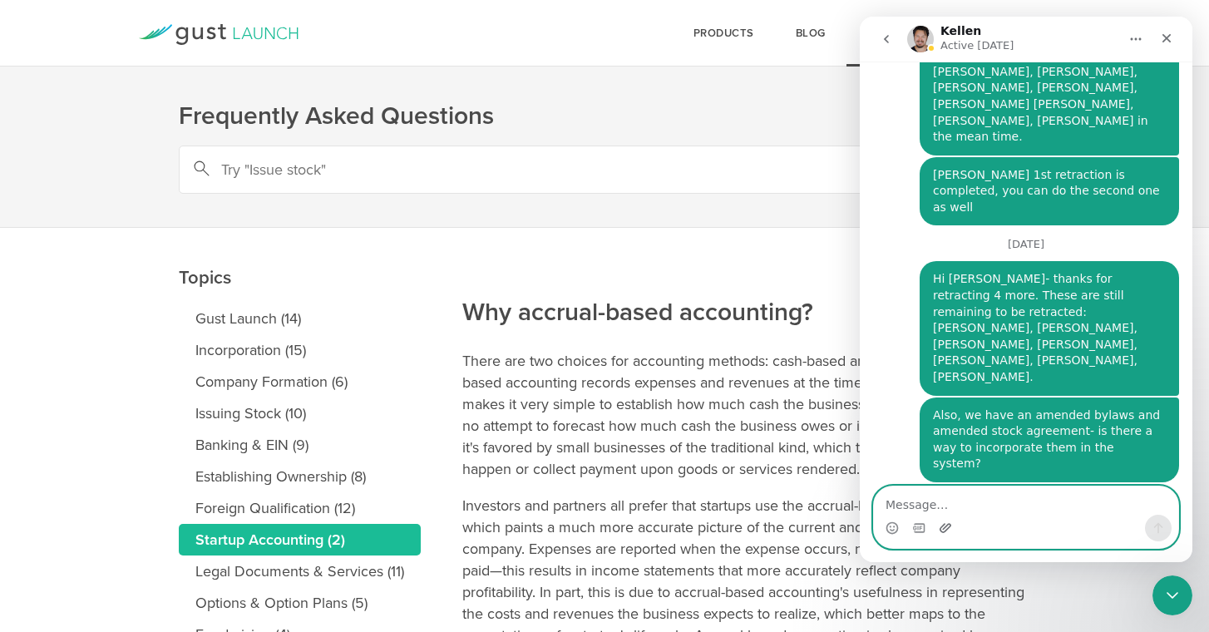
click at [951, 526] on icon "Upload attachment" at bounding box center [945, 527] width 13 height 13
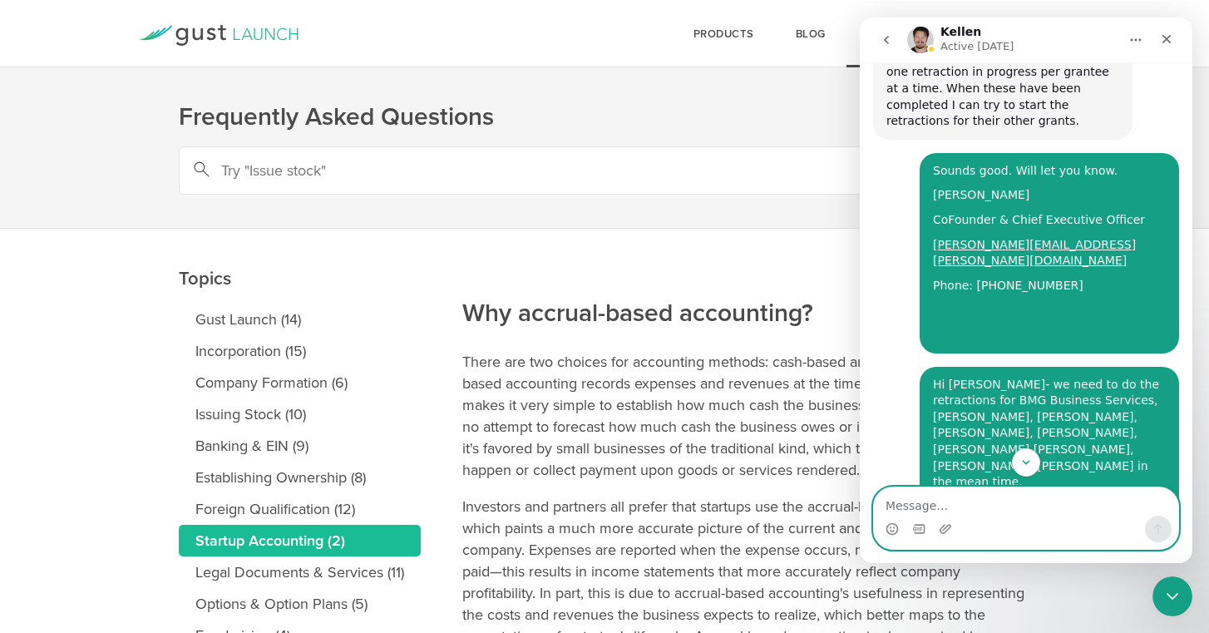
scroll to position [5344, 0]
